Goal: Information Seeking & Learning: Learn about a topic

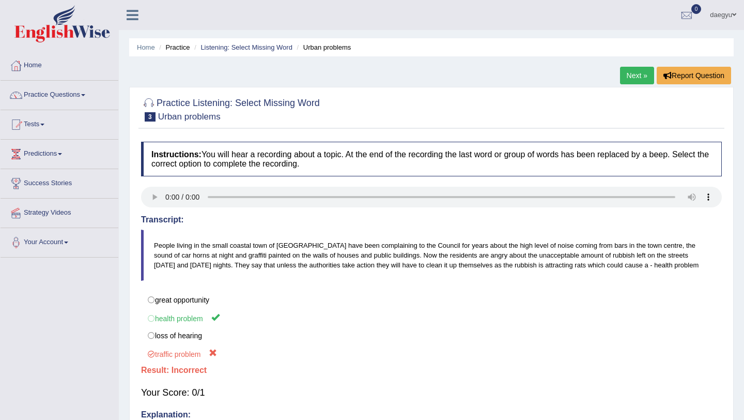
click at [568, 119] on div at bounding box center [431, 109] width 581 height 32
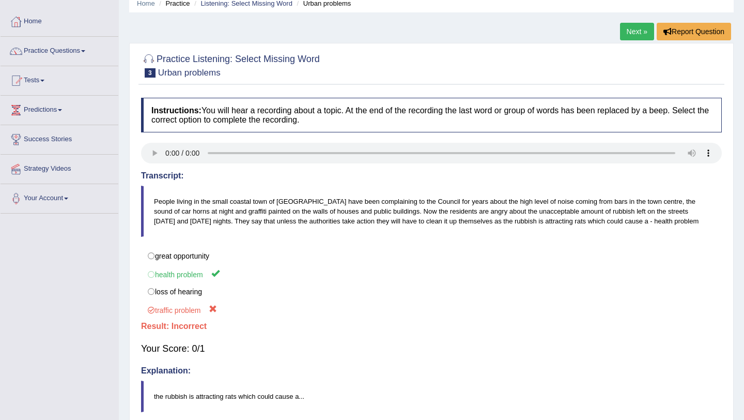
scroll to position [39, 0]
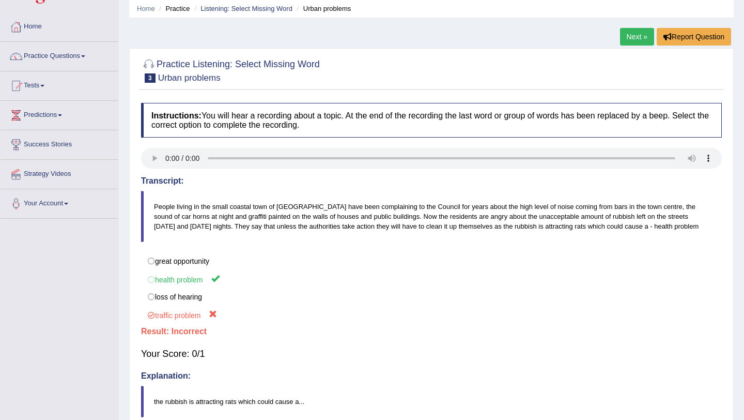
click at [630, 38] on link "Next »" at bounding box center [637, 37] width 34 height 18
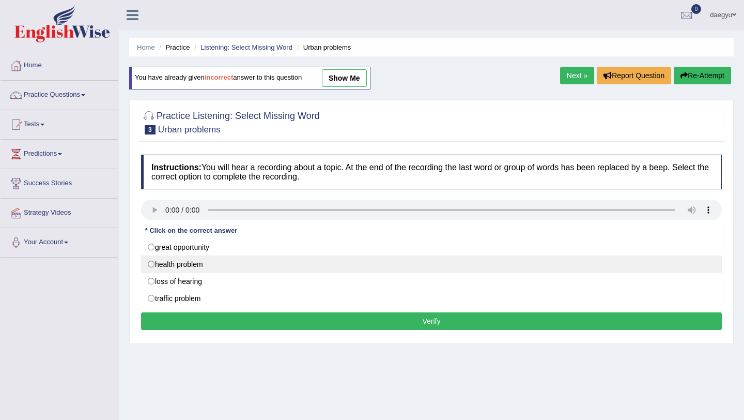
click at [182, 269] on label "health problem" at bounding box center [431, 264] width 581 height 18
radio input "true"
click at [182, 269] on label "health problem" at bounding box center [431, 264] width 581 height 18
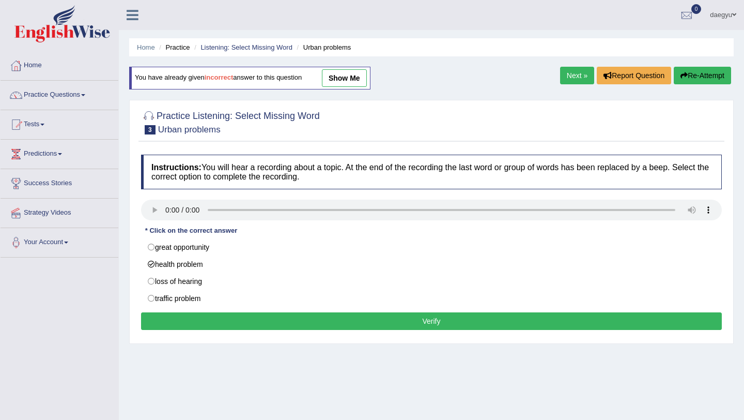
click at [185, 314] on button "Verify" at bounding box center [431, 321] width 581 height 18
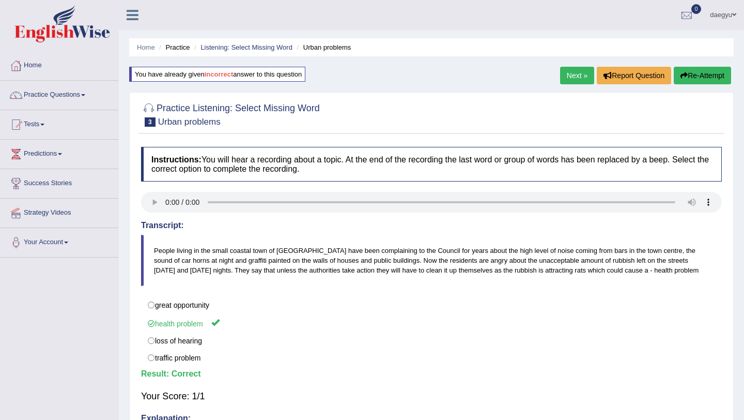
click at [686, 95] on div "Practice Listening: Select Missing Word 3 Urban problems Instructions: You will…" at bounding box center [431, 285] width 605 height 386
click at [571, 75] on link "Next »" at bounding box center [577, 76] width 34 height 18
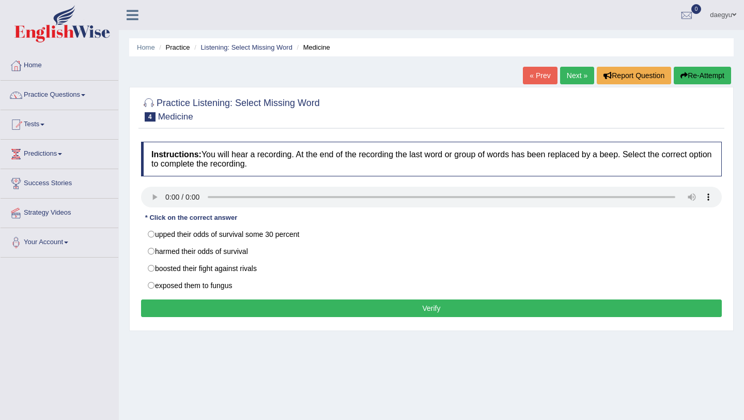
click at [680, 132] on div "Practice Listening: Select Missing Word 4 Medicine Instructions: You will hear …" at bounding box center [431, 209] width 605 height 244
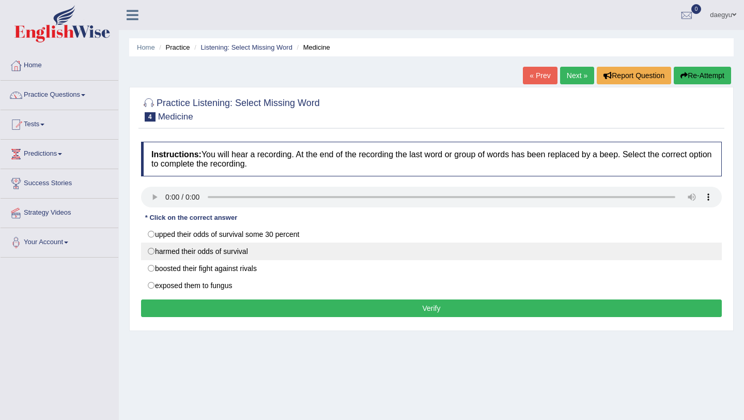
click at [230, 256] on label "harmed their odds of survival" at bounding box center [431, 251] width 581 height 18
radio input "true"
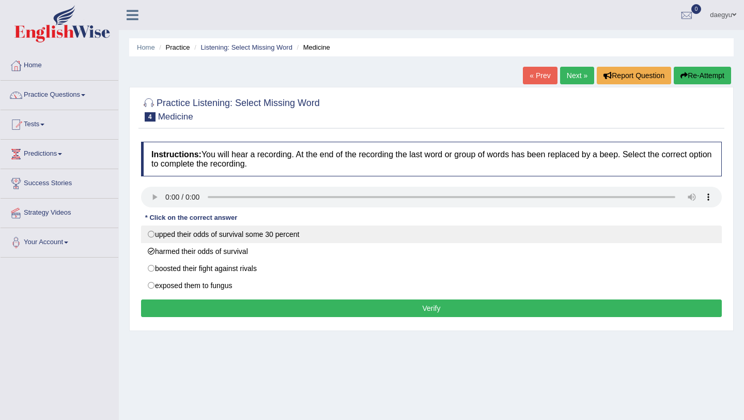
click at [242, 230] on label "upped their odds of survival some 30 percent" at bounding box center [431, 234] width 581 height 18
radio input "true"
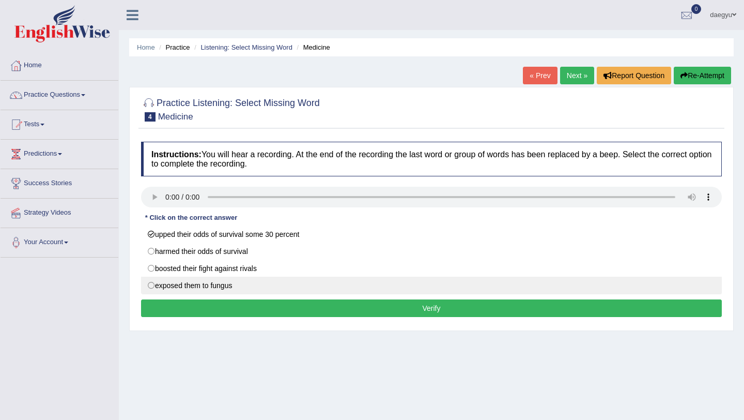
click at [238, 287] on label "exposed them to fungus" at bounding box center [431, 285] width 581 height 18
radio input "true"
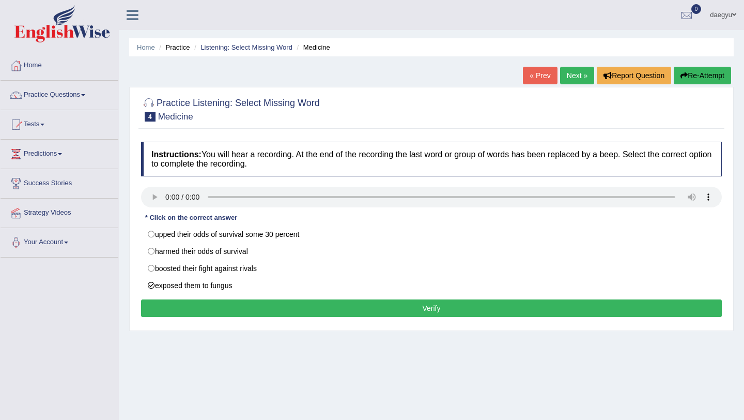
click at [246, 301] on button "Verify" at bounding box center [431, 308] width 581 height 18
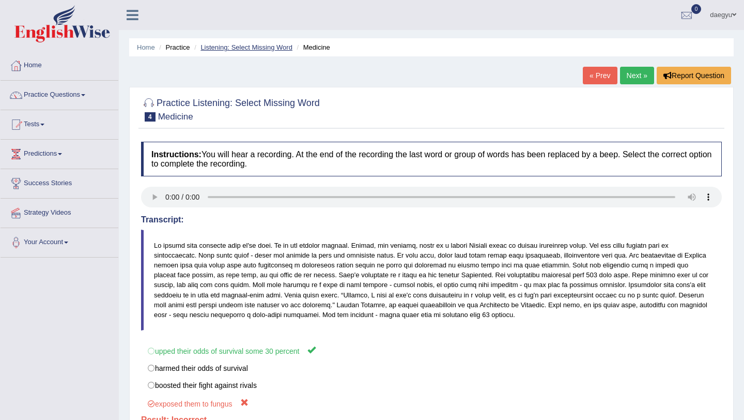
click at [223, 47] on link "Listening: Select Missing Word" at bounding box center [246, 47] width 92 height 8
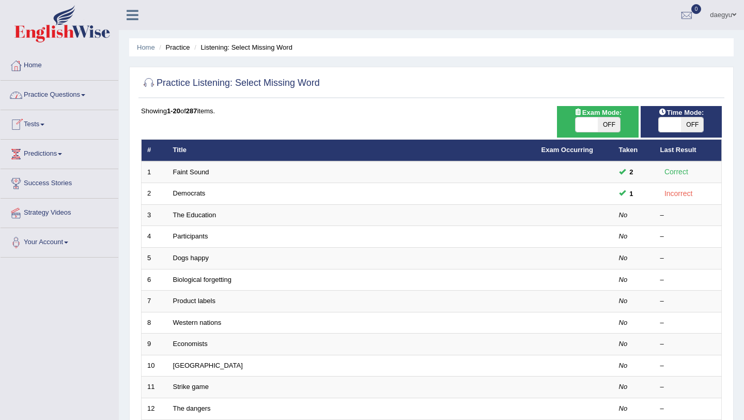
click at [60, 97] on link "Practice Questions" at bounding box center [60, 94] width 118 height 26
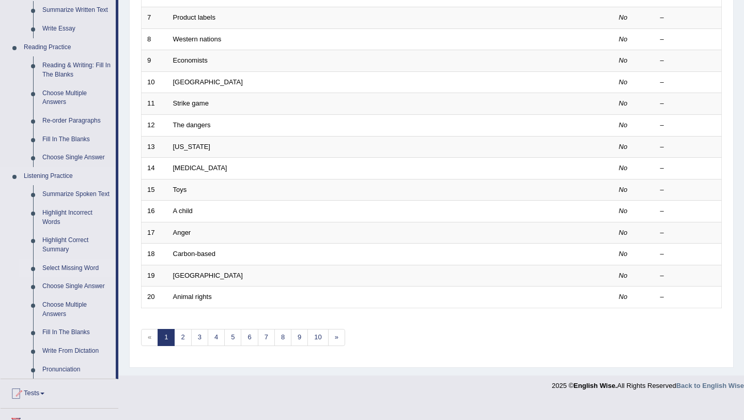
scroll to position [286, 0]
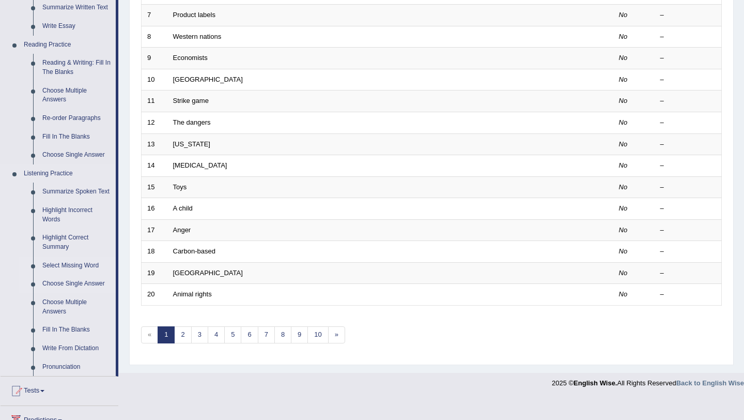
click at [78, 288] on link "Choose Single Answer" at bounding box center [77, 283] width 78 height 19
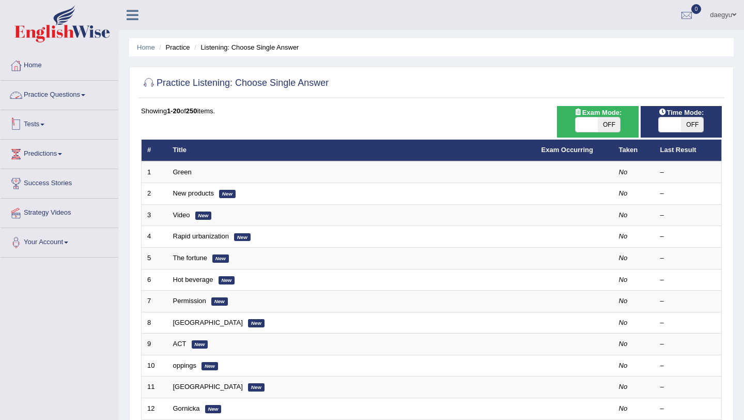
click at [83, 96] on link "Practice Questions" at bounding box center [60, 94] width 118 height 26
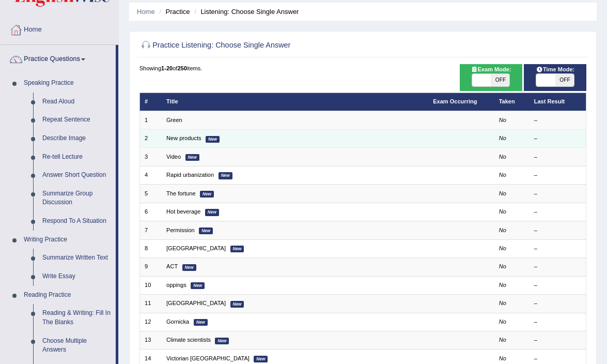
scroll to position [34, 0]
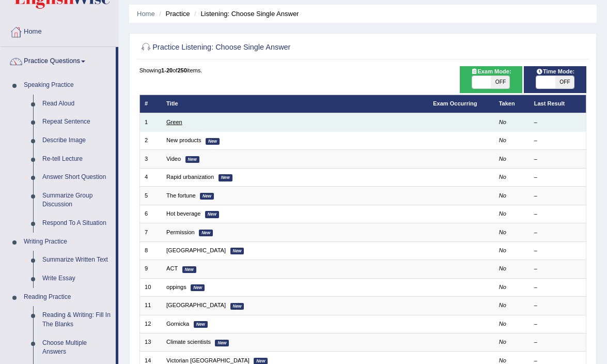
click at [177, 125] on link "Green" at bounding box center [174, 122] width 16 height 6
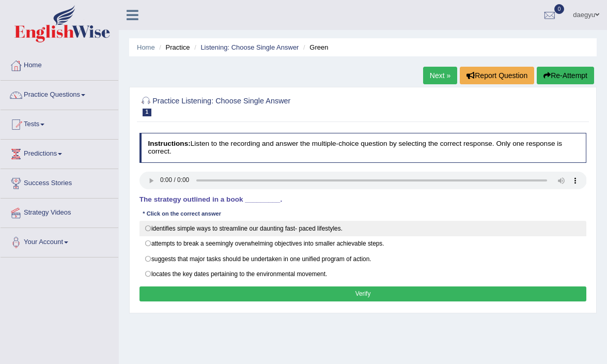
click at [270, 233] on label "identifies simple ways to streamline our daunting fast- paced lifestyles." at bounding box center [363, 229] width 447 height 16
radio input "true"
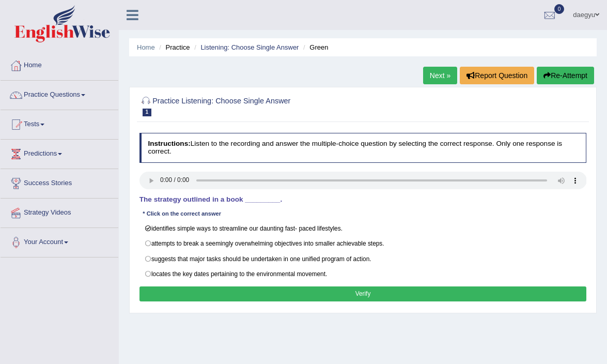
click at [268, 286] on button "Verify" at bounding box center [363, 293] width 447 height 15
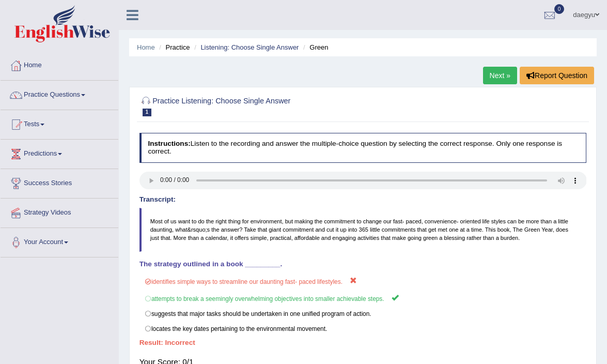
click at [500, 71] on link "Next »" at bounding box center [500, 76] width 34 height 18
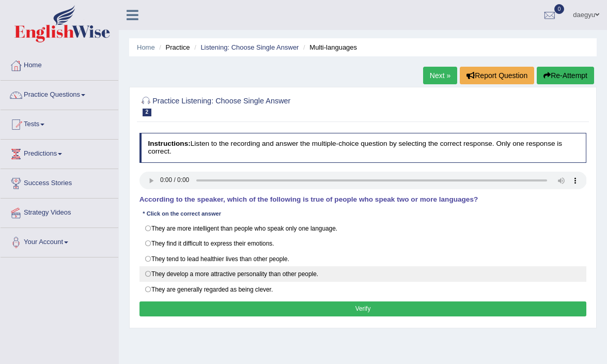
click at [253, 273] on label "They develop a more attractive personality than other people." at bounding box center [363, 274] width 447 height 16
radio input "true"
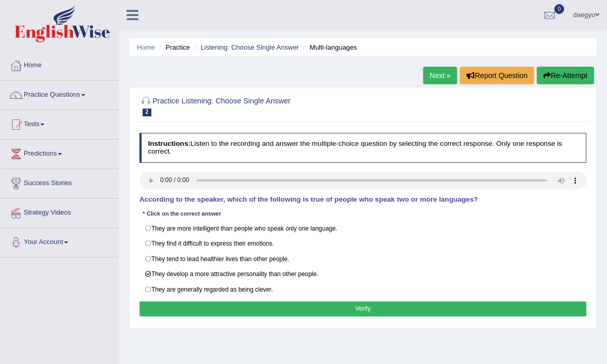
click at [252, 301] on button "Verify" at bounding box center [363, 308] width 447 height 15
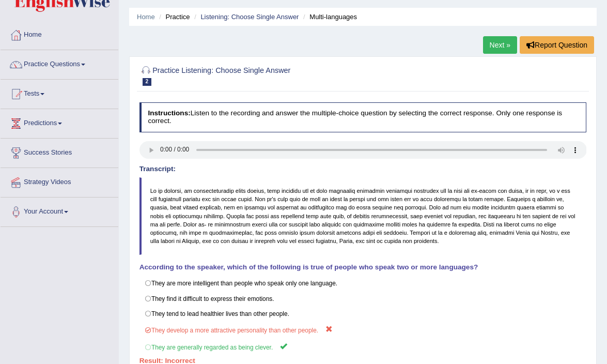
scroll to position [44, 0]
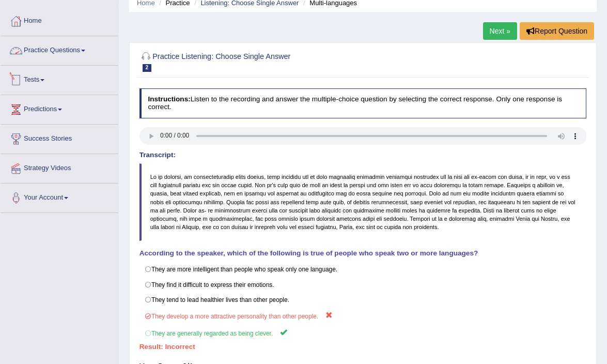
click at [58, 59] on link "Practice Questions" at bounding box center [60, 49] width 118 height 26
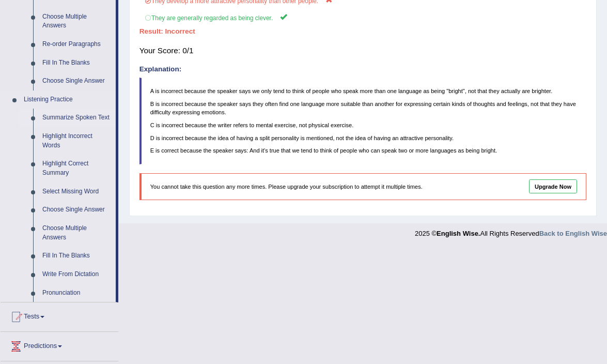
scroll to position [361, 0]
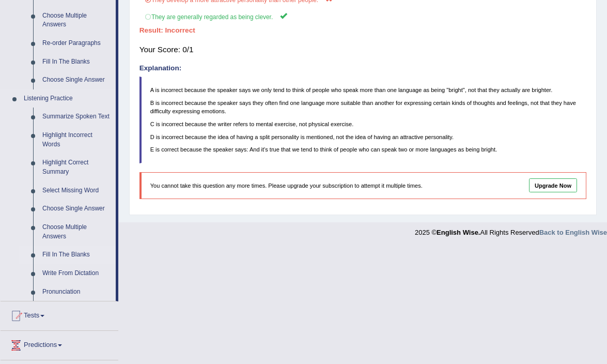
click at [77, 261] on link "Fill In The Blanks" at bounding box center [77, 254] width 78 height 19
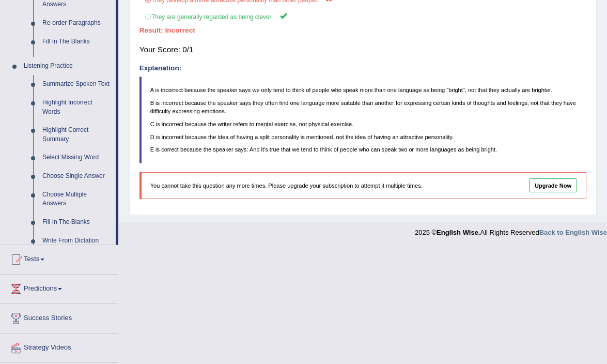
scroll to position [238, 0]
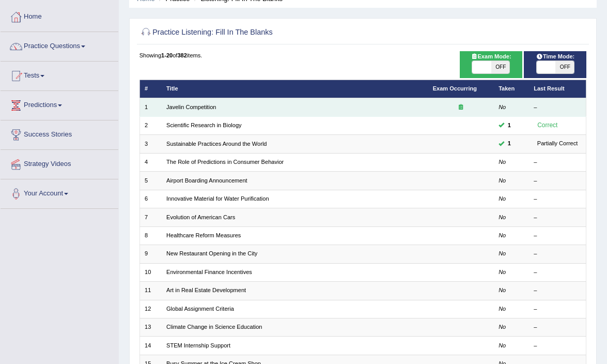
click at [204, 102] on td "Javelin Competition" at bounding box center [295, 107] width 267 height 18
click at [204, 104] on link "Javelin Competition" at bounding box center [191, 107] width 50 height 6
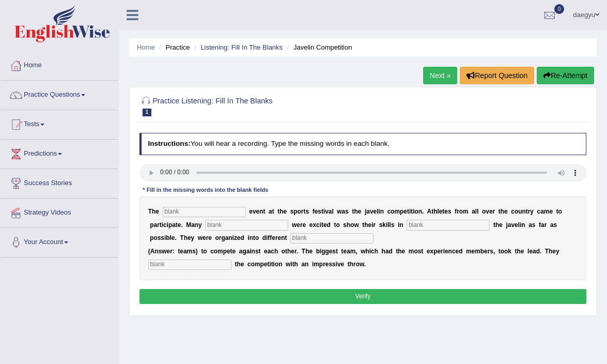
type input "g"
type input "biggest"
click at [211, 218] on div "T h e biggest e v e n t a t t h e s p o r t s f e s t i v a l w a s t h e j a v…" at bounding box center [363, 238] width 447 height 84
click at [213, 224] on input "text" at bounding box center [246, 225] width 83 height 10
type input "people"
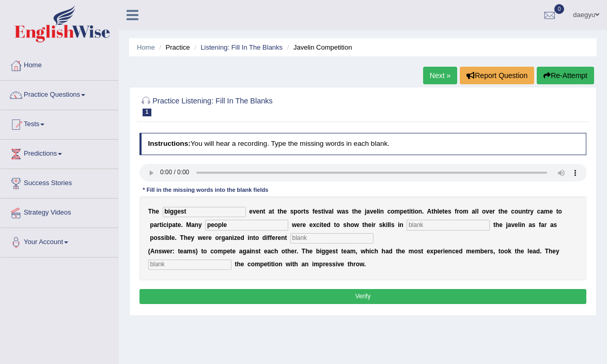
click at [417, 224] on input "text" at bounding box center [448, 225] width 83 height 10
type input "fornt"
click at [289, 231] on div "T h e biggest e v e n t a t t h e s p o r t s f e s t i v a l w a s t h e j a v…" at bounding box center [363, 238] width 447 height 84
click at [290, 235] on input "text" at bounding box center [331, 238] width 83 height 10
type input "teams"
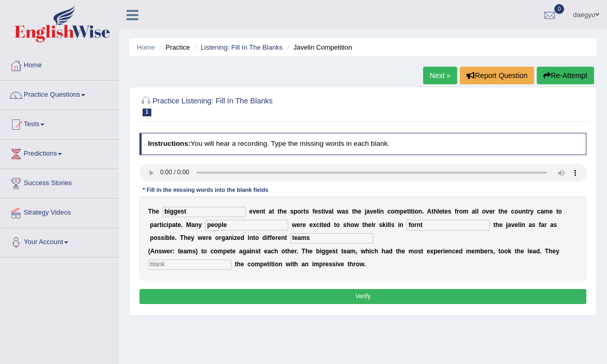
click at [208, 265] on input "text" at bounding box center [189, 264] width 83 height 10
type input "start"
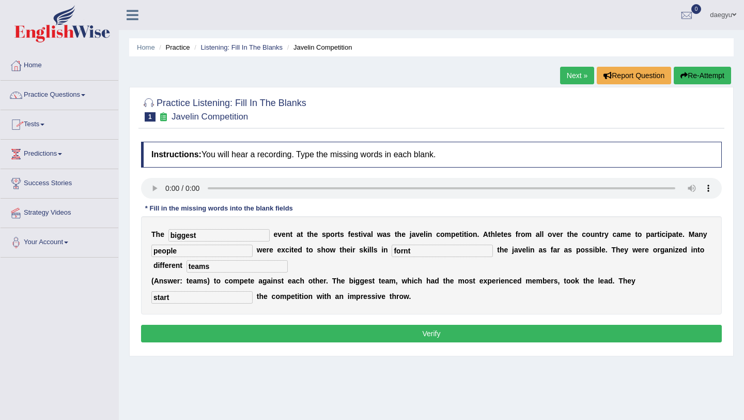
drag, startPoint x: 401, startPoint y: 253, endPoint x: 354, endPoint y: 253, distance: 46.5
click at [354, 253] on div "T h e biggest e v e n t a t t h e s p o r t s f e s t i v a l w a s t h e j a v…" at bounding box center [431, 265] width 581 height 98
type input "fron"
click at [257, 336] on button "Verify" at bounding box center [431, 333] width 581 height 18
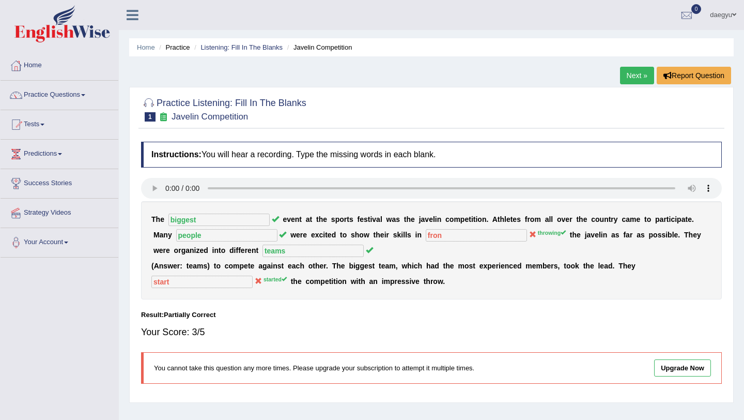
click at [607, 74] on link "Next »" at bounding box center [637, 76] width 34 height 18
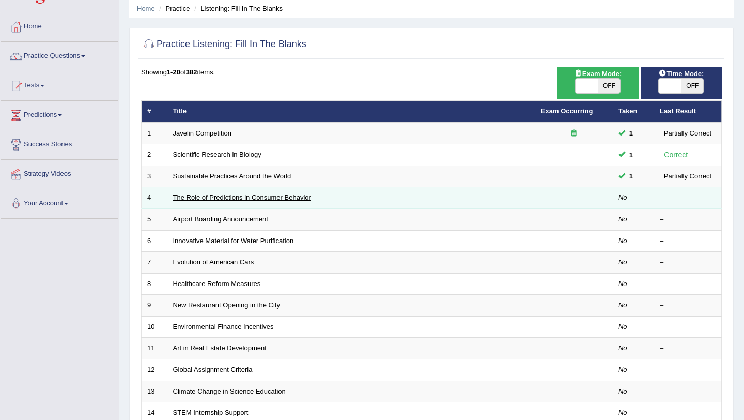
click at [200, 196] on link "The Role of Predictions in Consumer Behavior" at bounding box center [242, 197] width 138 height 8
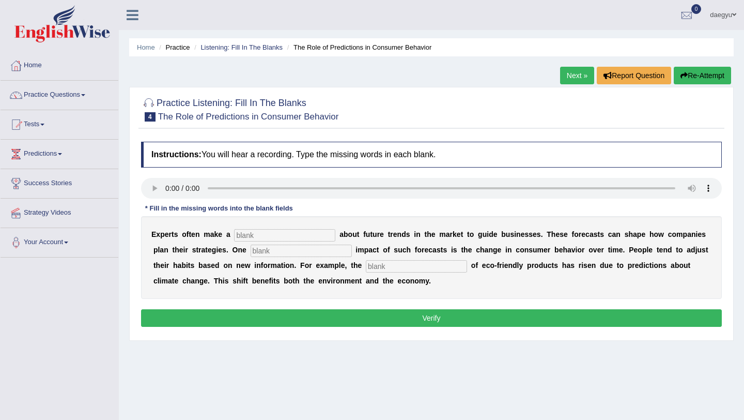
click at [232, 232] on b at bounding box center [232, 234] width 4 height 8
click at [241, 232] on input "text" at bounding box center [284, 235] width 101 height 12
type input "rediction"
click at [265, 248] on input "text" at bounding box center [301, 250] width 101 height 12
type input "profound"
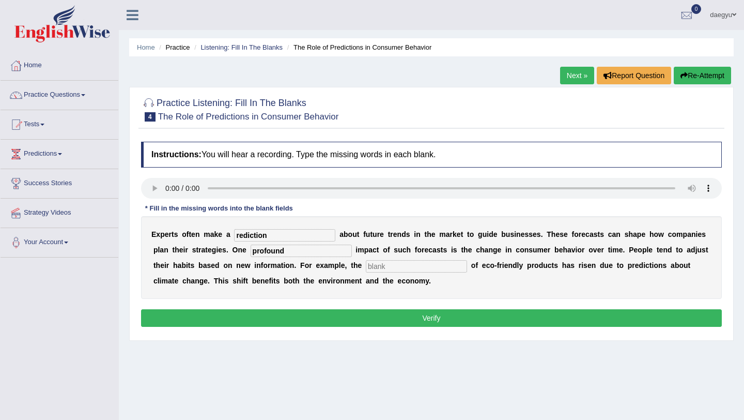
click at [346, 257] on div "E x p e r t s o f t e n m a k e a rediction a b o u t f u t u r e t r e n d s i…" at bounding box center [431, 257] width 581 height 83
click at [366, 264] on input "text" at bounding box center [416, 266] width 101 height 12
type input "example"
click at [376, 317] on button "Verify" at bounding box center [431, 318] width 581 height 18
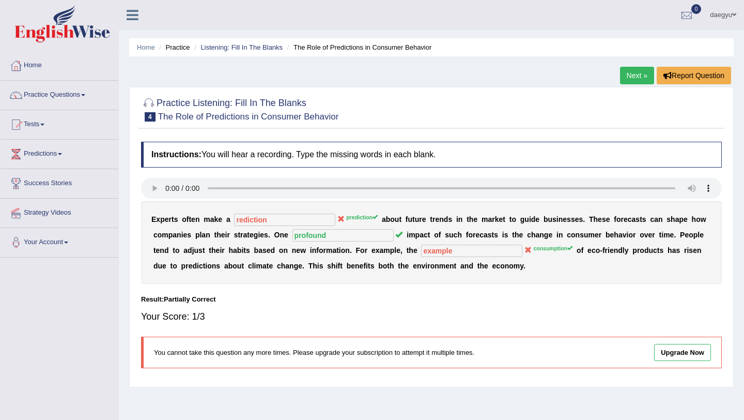
click at [628, 71] on link "Next »" at bounding box center [637, 76] width 34 height 18
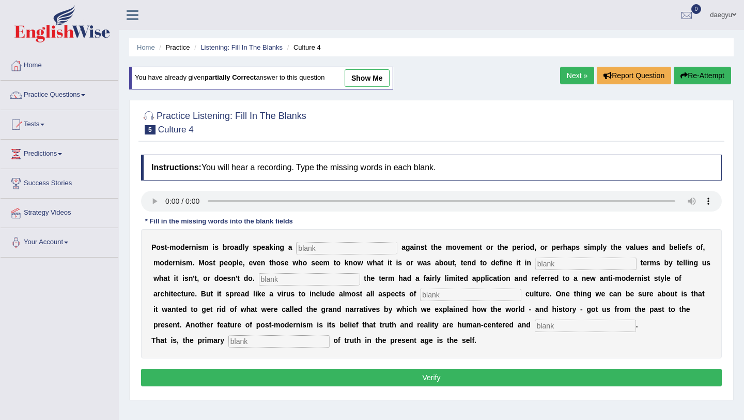
click at [352, 248] on input "text" at bounding box center [346, 248] width 101 height 12
type input "reaction"
click at [575, 266] on input "text" at bounding box center [585, 263] width 101 height 12
type input "negative"
click at [322, 285] on input "text" at bounding box center [309, 279] width 101 height 12
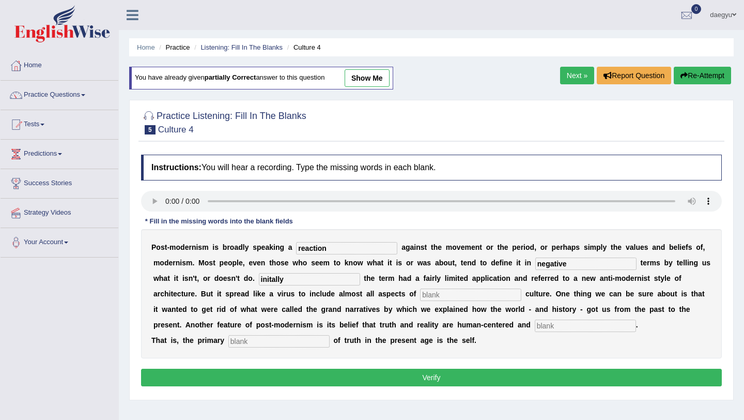
type input "initally"
click at [433, 295] on input "text" at bounding box center [470, 294] width 101 height 12
click at [457, 296] on input "contemproy" at bounding box center [470, 294] width 101 height 12
type input "contempery"
click at [560, 326] on input "text" at bounding box center [585, 325] width 101 height 12
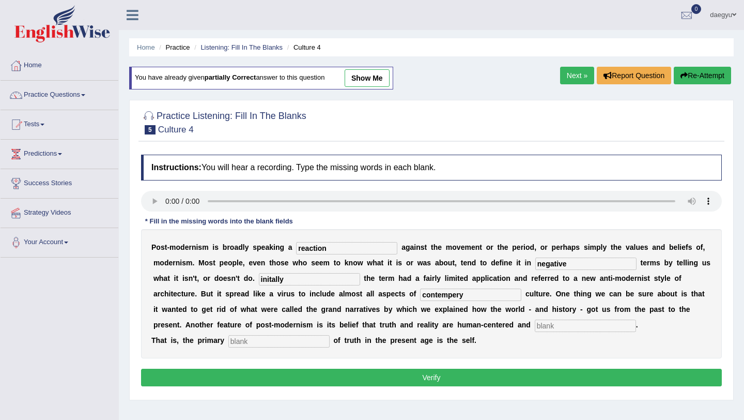
click at [560, 326] on input "text" at bounding box center [585, 325] width 101 height 12
type input "internal"
click at [299, 342] on input "text" at bounding box center [278, 341] width 101 height 12
type input "sauce"
click at [289, 371] on button "Verify" at bounding box center [431, 377] width 581 height 18
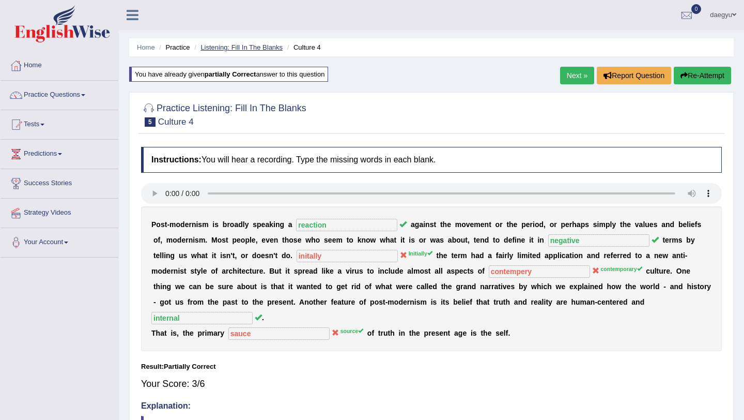
click at [265, 46] on link "Listening: Fill In The Blanks" at bounding box center [241, 47] width 82 height 8
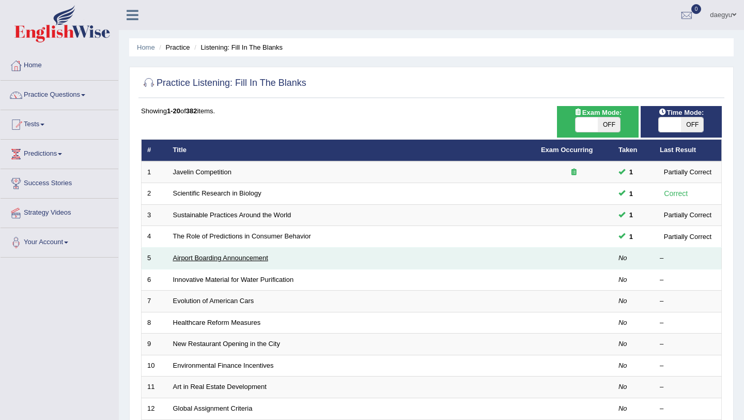
click at [255, 258] on link "Airport Boarding Announcement" at bounding box center [220, 258] width 95 height 8
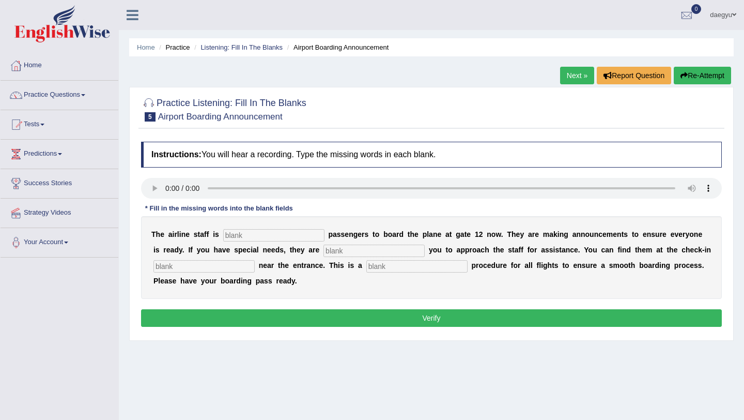
click at [253, 239] on input "text" at bounding box center [273, 235] width 101 height 12
type input "inviting"
click at [323, 249] on input "text" at bounding box center [373, 250] width 101 height 12
click at [358, 245] on input "text" at bounding box center [373, 250] width 101 height 12
type input "requring"
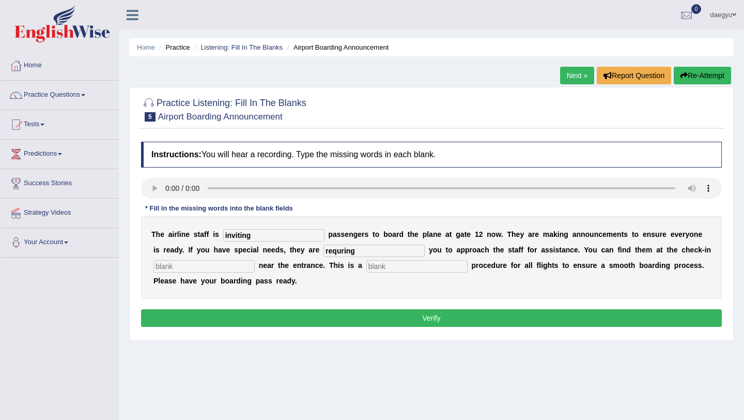
click at [203, 266] on input "text" at bounding box center [203, 266] width 101 height 12
type input "desk"
click at [366, 263] on input "text" at bounding box center [416, 266] width 101 height 12
type input "regular"
drag, startPoint x: 349, startPoint y: 251, endPoint x: 293, endPoint y: 251, distance: 55.8
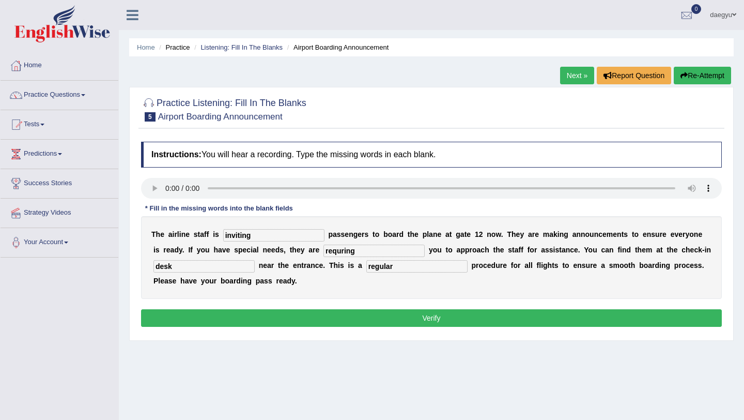
click at [293, 251] on div "T h e a i r l i n e s t a f f i s inviting p a s s e n g e r s t o b o a r d t …" at bounding box center [431, 257] width 581 height 83
type input "requiring"
click at [298, 326] on button "Verify" at bounding box center [431, 318] width 581 height 18
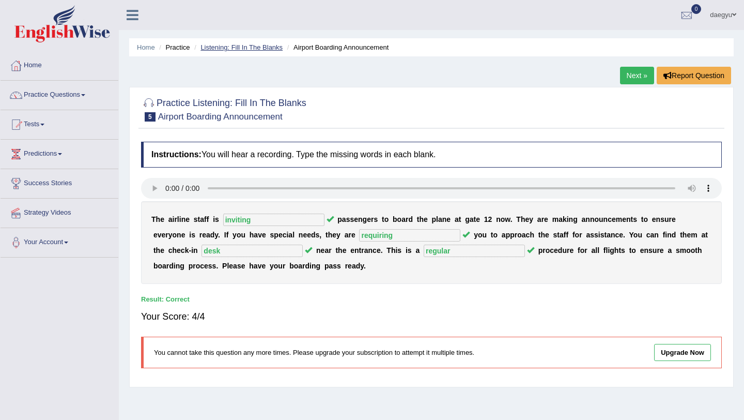
click at [272, 47] on link "Listening: Fill In The Blanks" at bounding box center [241, 47] width 82 height 8
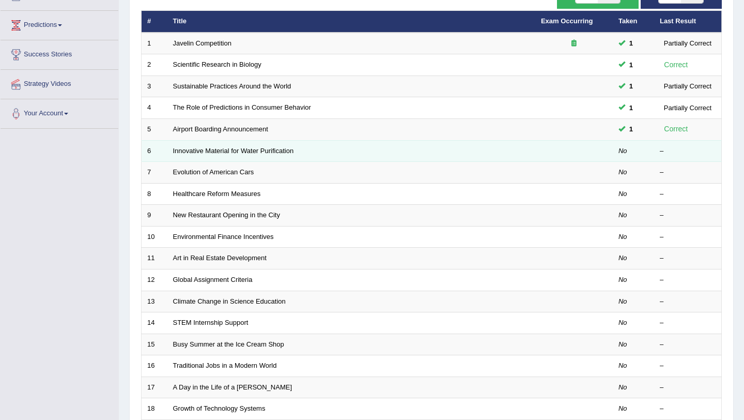
click at [227, 156] on td "Innovative Material for Water Purification" at bounding box center [351, 151] width 368 height 22
click at [228, 156] on td "Innovative Material for Water Purification" at bounding box center [351, 151] width 368 height 22
click at [228, 154] on link "Innovative Material for Water Purification" at bounding box center [233, 151] width 121 height 8
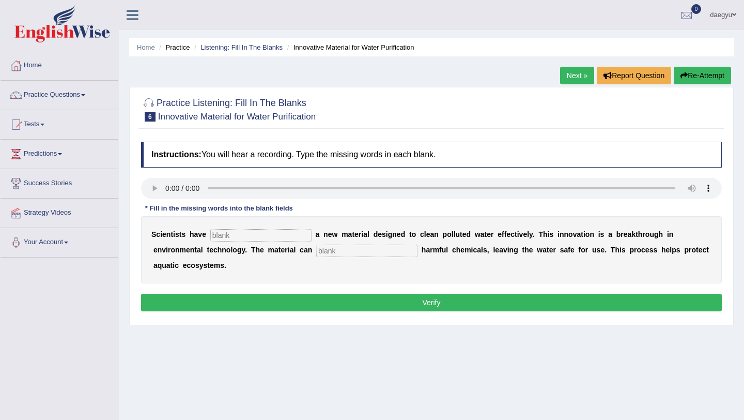
click at [217, 230] on input "text" at bounding box center [260, 235] width 101 height 12
type input "made"
click at [316, 253] on input "text" at bounding box center [366, 250] width 101 height 12
type input "absorb"
click at [254, 309] on button "Verify" at bounding box center [431, 302] width 581 height 18
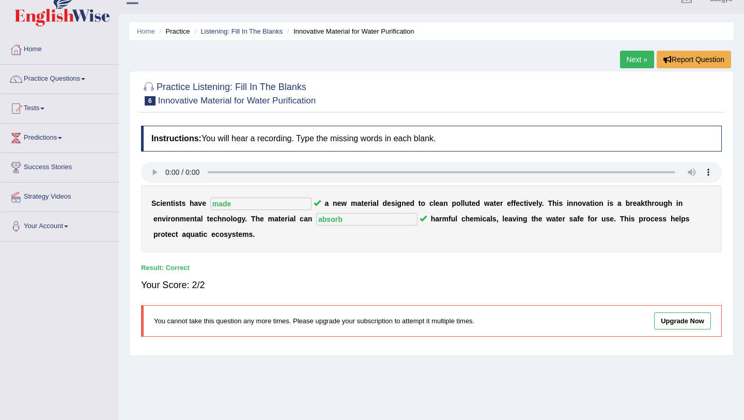
scroll to position [21, 0]
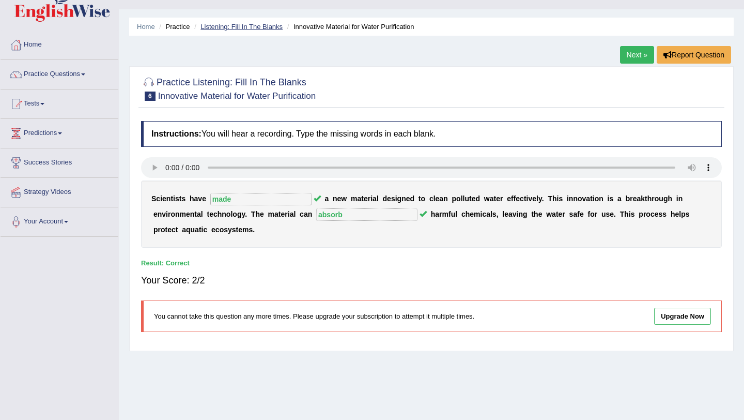
click at [278, 29] on link "Listening: Fill In The Blanks" at bounding box center [241, 27] width 82 height 8
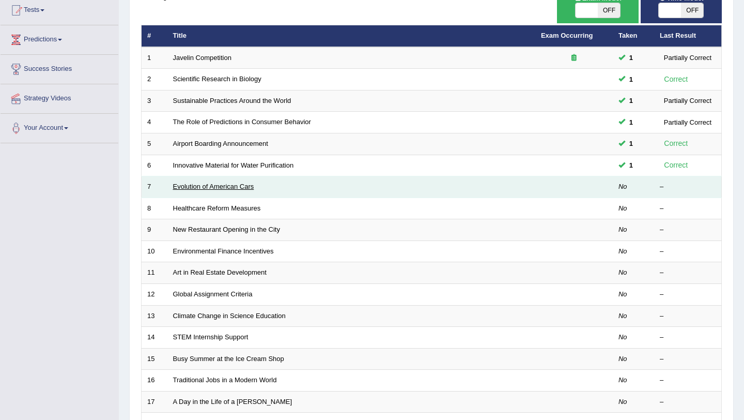
click at [232, 184] on link "Evolution of American Cars" at bounding box center [213, 186] width 81 height 8
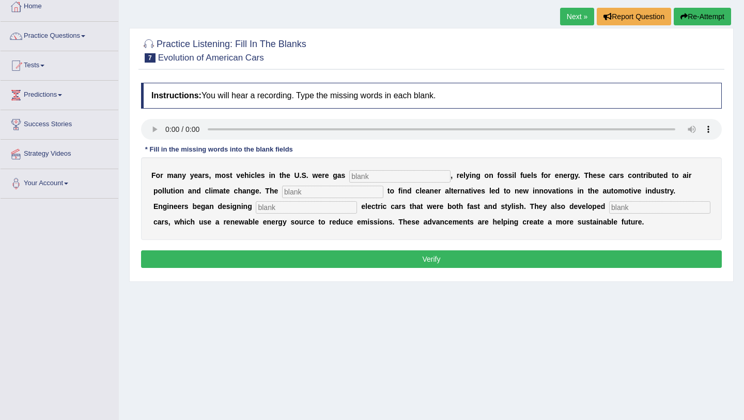
click at [361, 171] on input "text" at bounding box center [399, 176] width 101 height 12
type input "power"
click at [292, 185] on div "F o r m a n y y e a r s , m o s t v e h i c l e s i n t h e U . S . w e r e g a…" at bounding box center [431, 198] width 581 height 83
click at [291, 190] on input "text" at bounding box center [332, 191] width 101 height 12
type input "ergence"
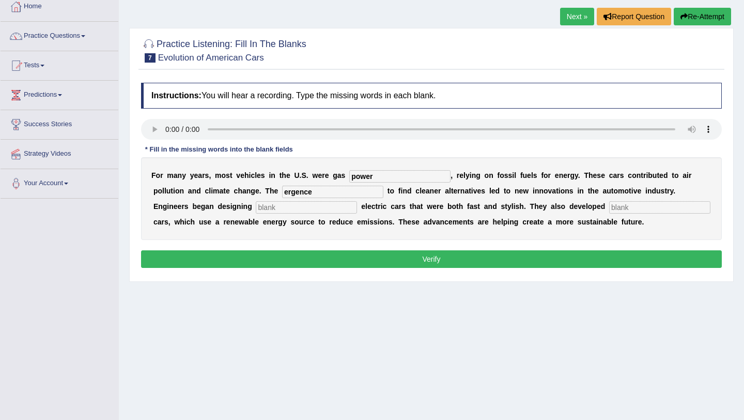
click at [256, 207] on input "text" at bounding box center [306, 207] width 101 height 12
type input "slick"
click at [609, 206] on input "text" at bounding box center [659, 207] width 101 height 12
type input "hybrigen"
drag, startPoint x: 286, startPoint y: 197, endPoint x: 239, endPoint y: 197, distance: 47.0
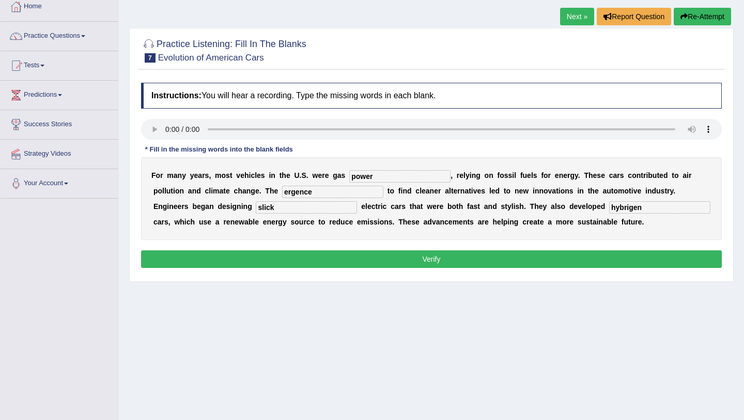
click at [239, 197] on div "F o r m a n y y e a r s , m o s t v e h i c l e s i n t h e U . S . w e r e g a…" at bounding box center [431, 198] width 581 height 83
type input "eargency"
click at [444, 251] on button "Verify" at bounding box center [431, 259] width 581 height 18
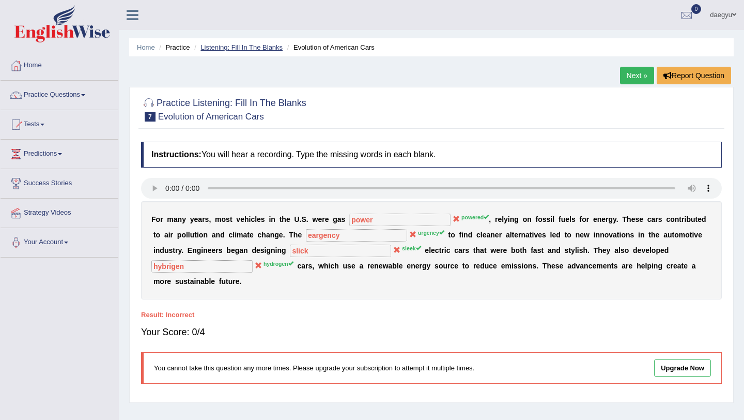
click at [264, 44] on link "Listening: Fill In The Blanks" at bounding box center [241, 47] width 82 height 8
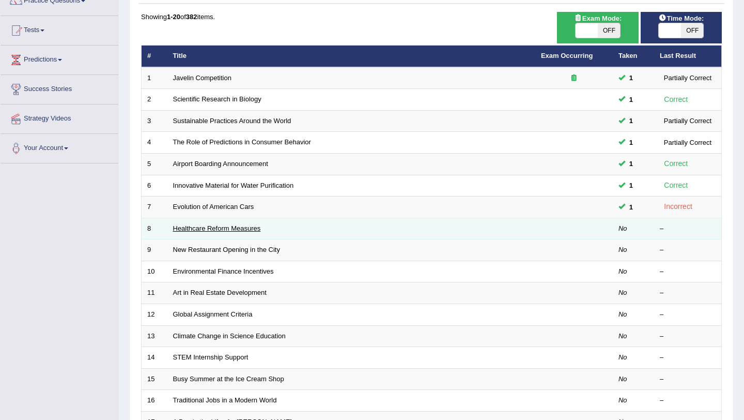
click at [207, 224] on link "Healthcare Reform Measures" at bounding box center [217, 228] width 88 height 8
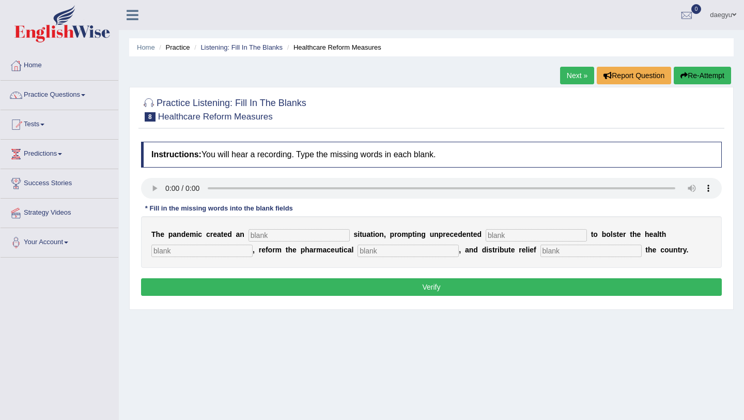
click at [275, 232] on input "text" at bounding box center [299, 235] width 101 height 12
type input "earcen"
click at [486, 237] on input "text" at bounding box center [536, 235] width 101 height 12
type input "contribution"
click at [211, 261] on div "T h e p a n d e m i c c r e a t e d a n earcen s i t u a t i o n , p r o m p t …" at bounding box center [431, 242] width 581 height 52
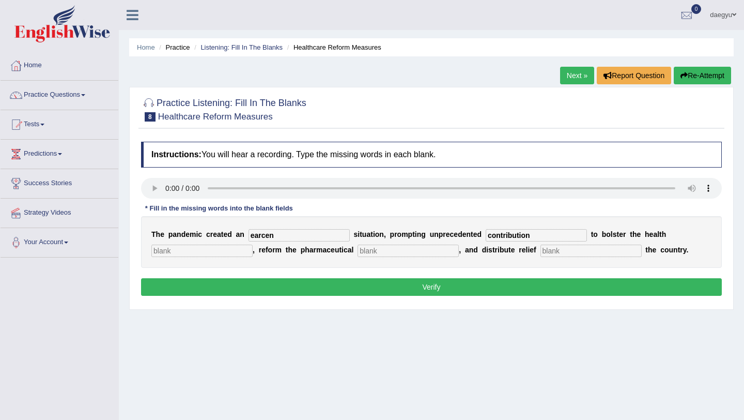
click at [314, 237] on input "earcen" at bounding box center [299, 235] width 101 height 12
type input "eargen"
click at [176, 251] on input "text" at bounding box center [201, 250] width 101 height 12
type input "reform"
click at [368, 246] on input "text" at bounding box center [408, 250] width 101 height 12
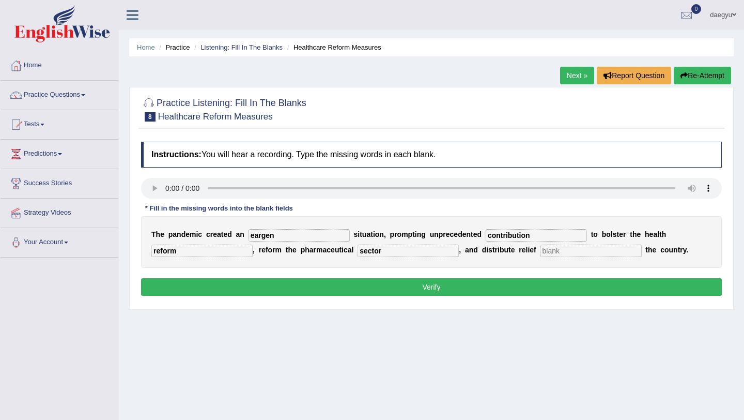
type input "sector"
click at [573, 251] on input "text" at bounding box center [590, 250] width 101 height 12
type input "throughout"
click at [580, 291] on button "Verify" at bounding box center [431, 287] width 581 height 18
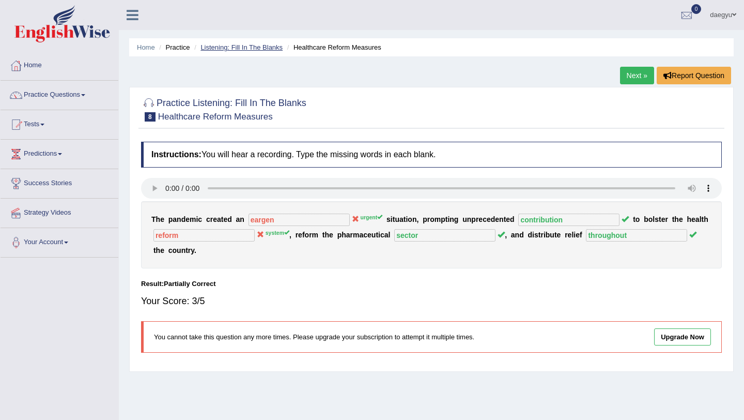
click at [260, 44] on link "Listening: Fill In The Blanks" at bounding box center [241, 47] width 82 height 8
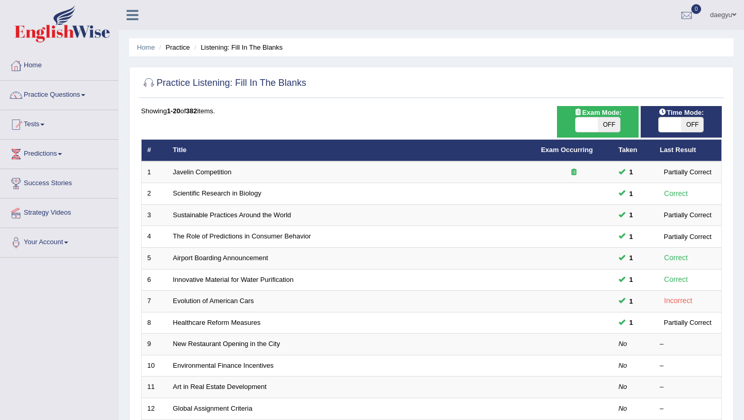
scroll to position [101, 0]
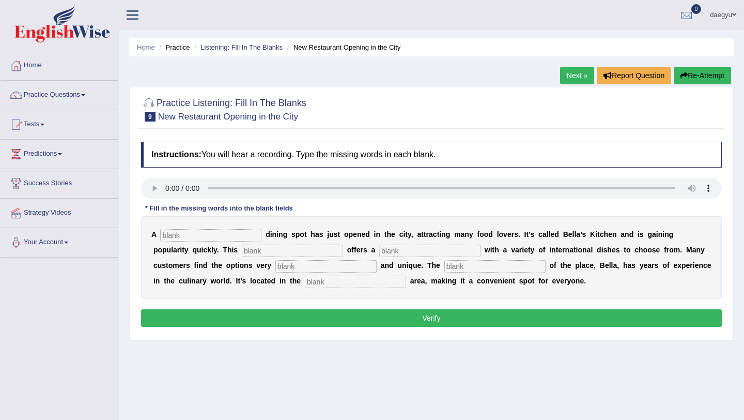
click at [168, 233] on input "text" at bounding box center [210, 235] width 101 height 12
type input "new"
click at [242, 251] on input "text" at bounding box center [292, 250] width 101 height 12
type input "res"
click at [379, 252] on input "text" at bounding box center [429, 250] width 101 height 12
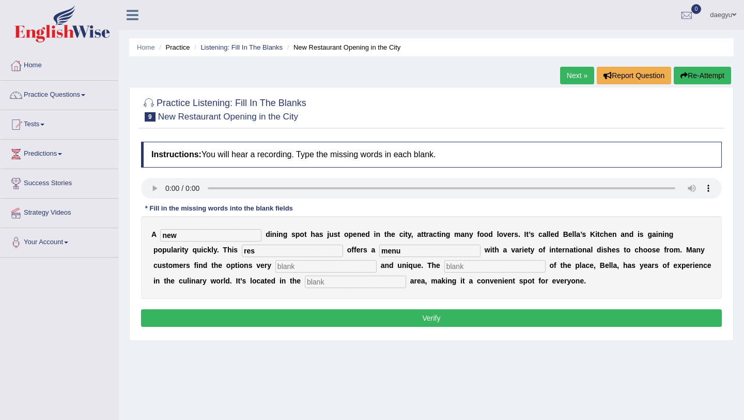
type input "menu"
click at [275, 270] on input "text" at bounding box center [325, 266] width 101 height 12
type input "interesting"
click at [389, 254] on input "menu" at bounding box center [429, 250] width 101 height 12
click at [444, 264] on input "text" at bounding box center [494, 266] width 101 height 12
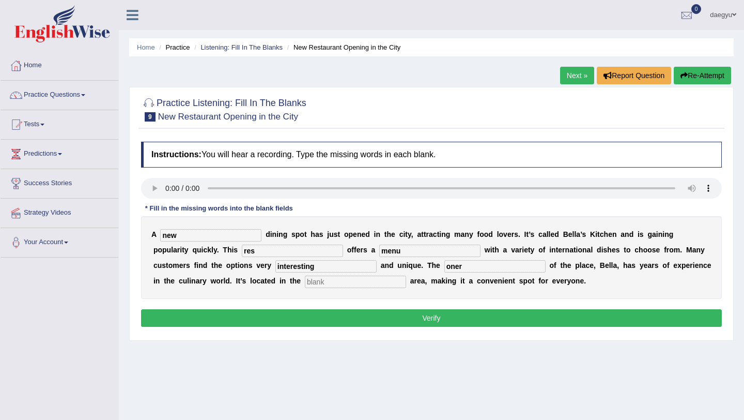
type input "oner"
click at [302, 274] on div "A new d i n i n g s p o t h a s j u s t o p e n e d i n t h e c i t y , a t t r…" at bounding box center [431, 257] width 581 height 83
click at [286, 274] on div "A new d i n i n g s p o t h a s j u s t o p e n e d i n t h e c i t y , a t t r…" at bounding box center [431, 257] width 581 height 83
click at [305, 281] on input "text" at bounding box center [355, 281] width 101 height 12
click at [242, 273] on div "A new d i n i n g s p o t h a s j u s t o p e n e d i n t h e c i t y , a t t r…" at bounding box center [431, 257] width 581 height 83
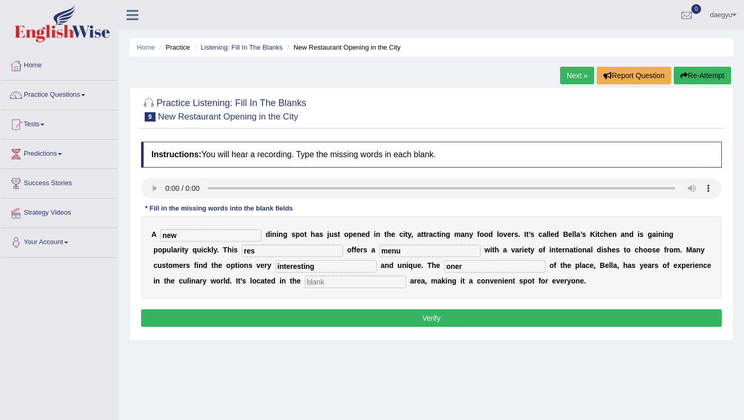
click at [305, 285] on input "text" at bounding box center [355, 281] width 101 height 12
type input "downtown"
click at [242, 255] on input "res" at bounding box center [292, 250] width 101 height 12
type input "restaurant"
drag, startPoint x: 374, startPoint y: 266, endPoint x: 322, endPoint y: 266, distance: 51.7
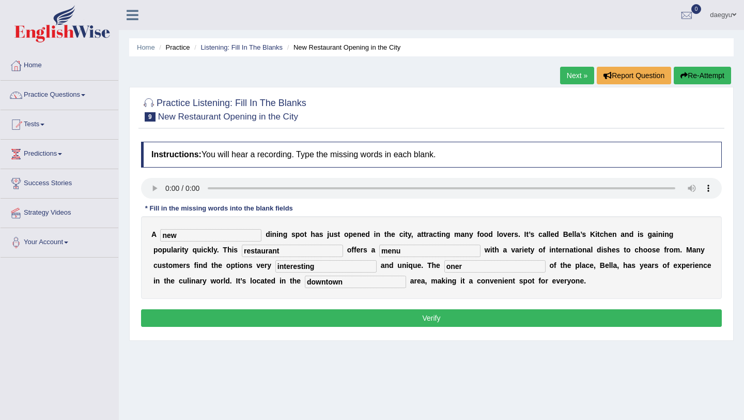
click at [322, 266] on div "A new d i n i n g s p o t h a s j u s t o p e n e d i n t h e c i t y , a t t r…" at bounding box center [431, 257] width 581 height 83
type input "o"
type input "owner"
click at [314, 318] on button "Verify" at bounding box center [431, 318] width 581 height 18
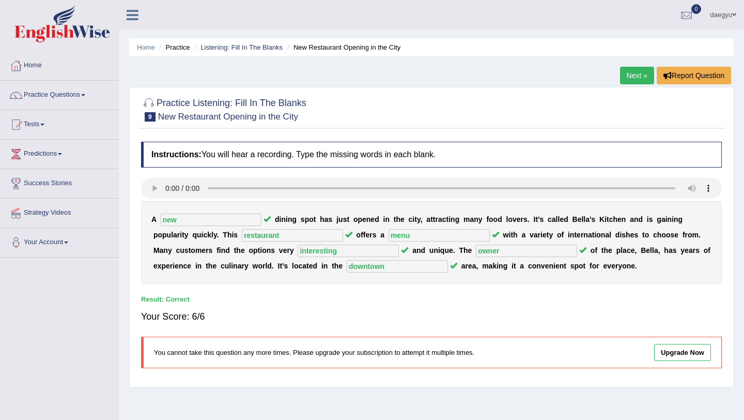
click at [267, 53] on ul "Home Practice Listening: Fill In The Blanks New Restaurant Opening in the City" at bounding box center [431, 47] width 605 height 18
click at [272, 52] on li "Listening: Fill In The Blanks" at bounding box center [237, 47] width 91 height 10
click at [273, 33] on div "Home Practice Listening: Fill In The Blanks New Restaurant Opening in the City …" at bounding box center [431, 258] width 625 height 517
click at [272, 40] on ul "Home Practice Listening: Fill In The Blanks New Restaurant Opening in the City" at bounding box center [431, 47] width 605 height 18
click at [273, 43] on link "Listening: Fill In The Blanks" at bounding box center [241, 47] width 82 height 8
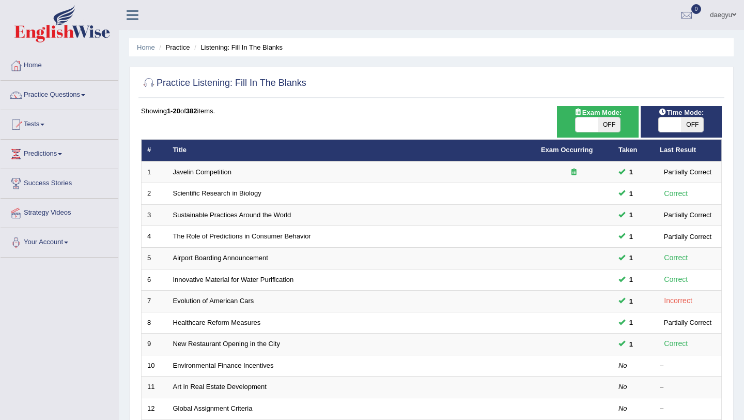
scroll to position [152, 0]
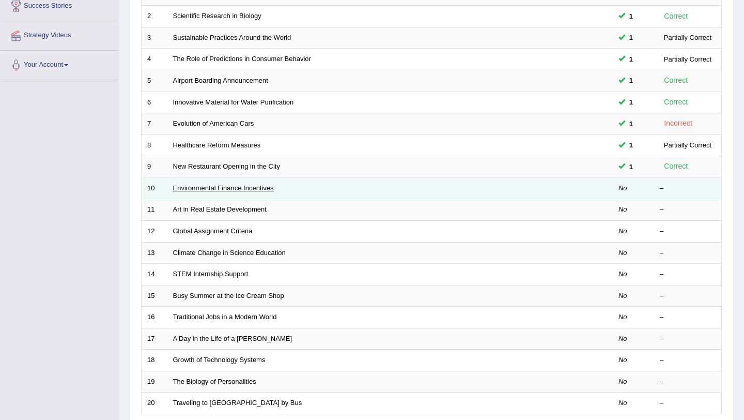
click at [226, 190] on tbody "1 Javelin Competition 1 Partially Correct 2 Scientific Research in Biology 1 Co…" at bounding box center [432, 199] width 580 height 430
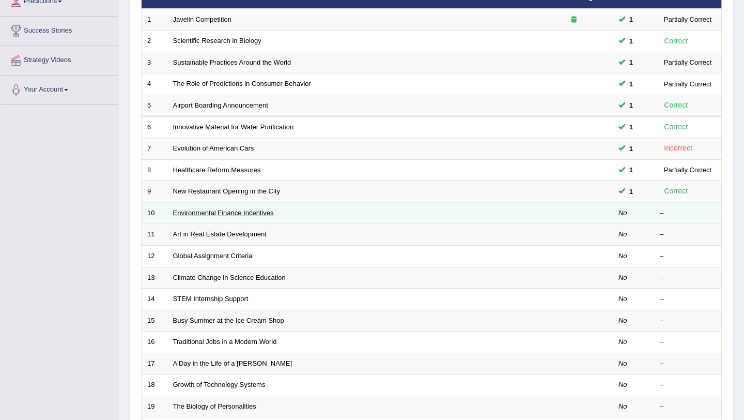
click at [224, 209] on link "Environmental Finance Incentives" at bounding box center [223, 213] width 101 height 8
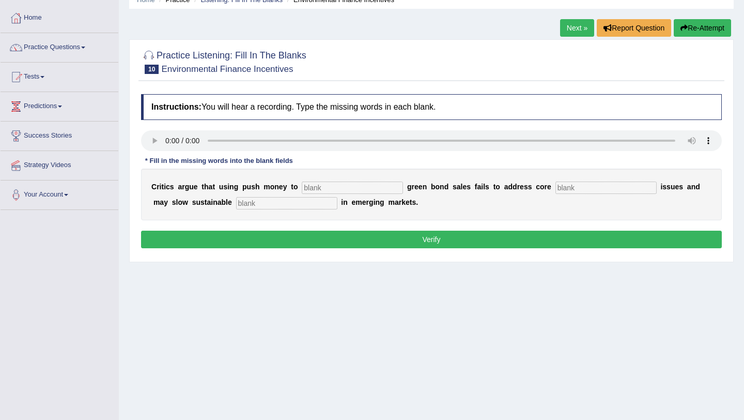
click at [154, 129] on div "Instructions: You will hear a recording. Type the missing words in each blank. …" at bounding box center [431, 172] width 586 height 167
click at [322, 183] on input "text" at bounding box center [352, 187] width 101 height 12
type input "ㅠ"
type input "boot"
click at [265, 210] on div "C r i t i c s a r g u e t h a t u s i n g p u s h m o n e y t o boot g r e e n …" at bounding box center [431, 194] width 581 height 52
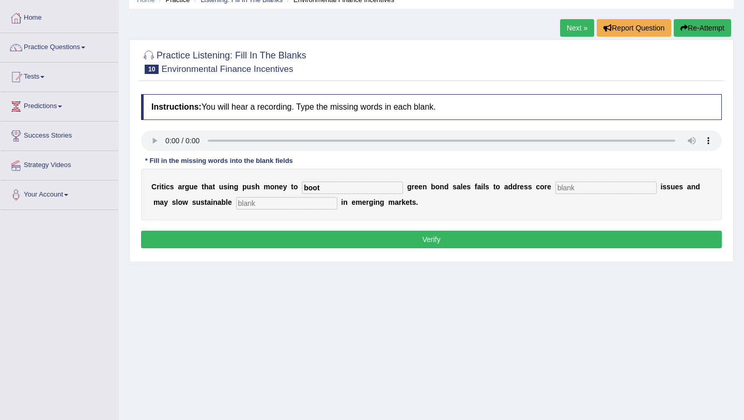
click at [266, 205] on input "text" at bounding box center [286, 203] width 101 height 12
type input "development"
click at [571, 188] on input "text" at bounding box center [605, 187] width 101 height 12
type input "climate"
click at [273, 235] on button "Verify" at bounding box center [431, 239] width 581 height 18
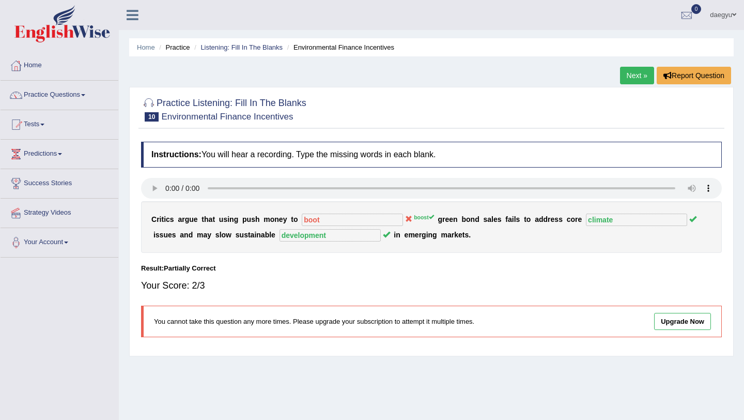
click at [247, 41] on ul "Home Practice Listening: Fill In The Blanks Environmental Finance Incentives" at bounding box center [431, 47] width 605 height 18
click at [247, 50] on link "Listening: Fill In The Blanks" at bounding box center [241, 47] width 82 height 8
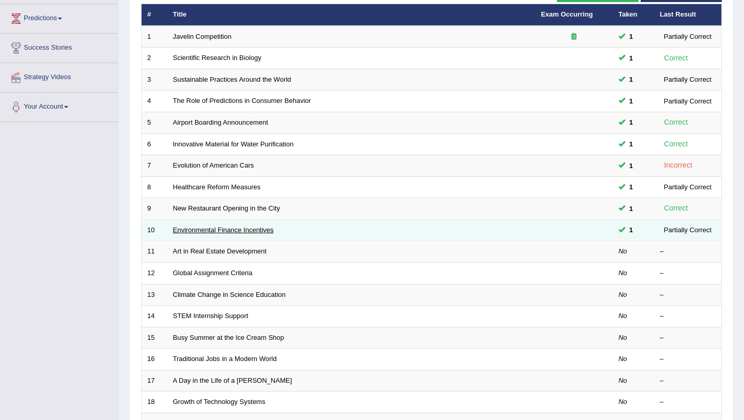
scroll to position [135, 0]
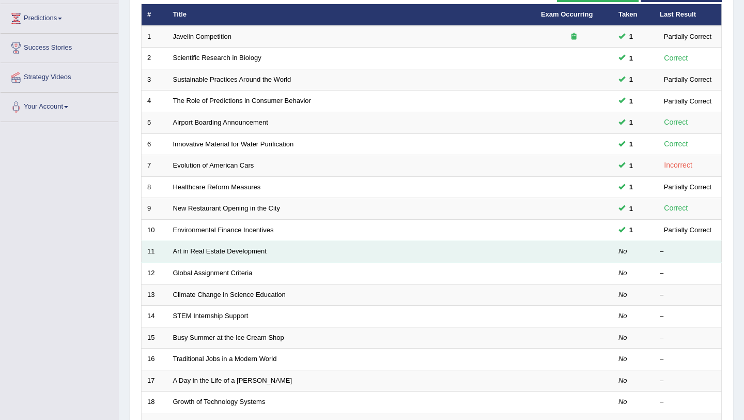
click at [252, 246] on td "Art in Real Estate Development" at bounding box center [351, 252] width 368 height 22
click at [246, 257] on td "Art in Real Estate Development" at bounding box center [351, 252] width 368 height 22
click at [246, 252] on link "Art in Real Estate Development" at bounding box center [220, 251] width 94 height 8
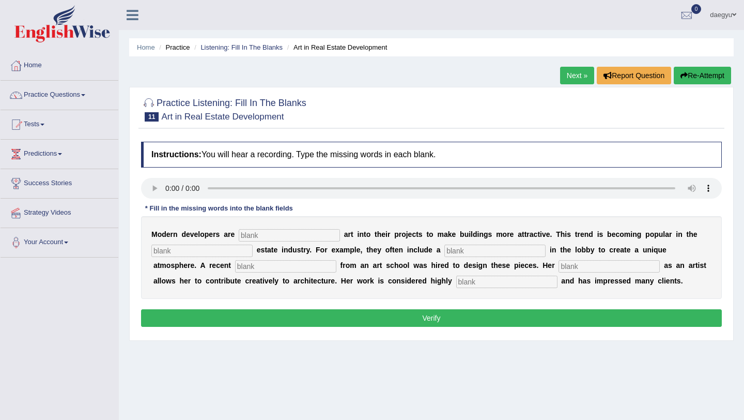
click at [257, 231] on input "text" at bounding box center [289, 235] width 101 height 12
type input "e"
type input "incorporating"
click at [171, 255] on input "text" at bounding box center [201, 250] width 101 height 12
click at [176, 251] on input "text" at bounding box center [201, 250] width 101 height 12
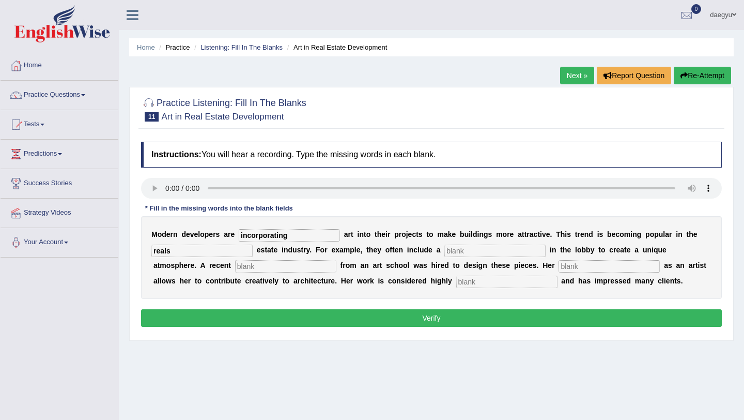
type input "reals"
click at [444, 254] on input "text" at bounding box center [494, 250] width 101 height 12
click at [212, 246] on input "reals" at bounding box center [201, 250] width 101 height 12
type input "reals"
click at [444, 245] on input "text" at bounding box center [494, 250] width 101 height 12
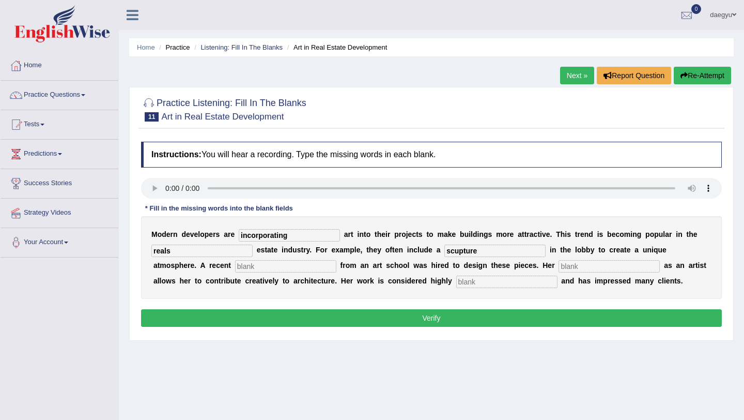
type input "scupture"
click at [251, 260] on input "text" at bounding box center [285, 266] width 101 height 12
type input "graudatre"
click at [559, 265] on input "text" at bounding box center [609, 266] width 101 height 12
type input "proffesion"
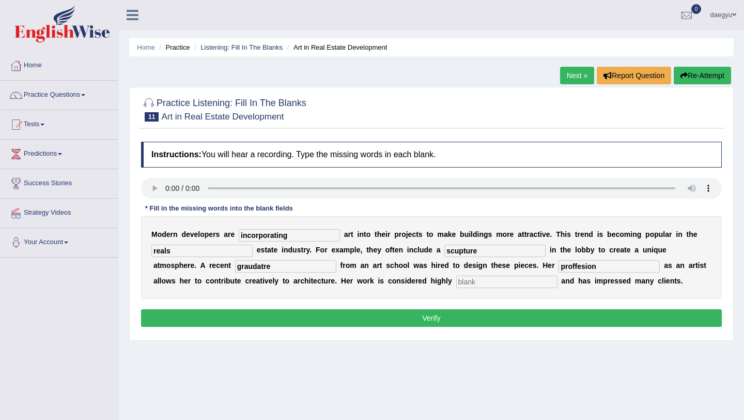
click at [456, 283] on input "text" at bounding box center [506, 281] width 101 height 12
type input "proffesional"
click at [247, 272] on div "M o d e r n d e v e l o p e r s a r e incorporating a r t i n t o t h e i r p r…" at bounding box center [431, 257] width 581 height 83
click at [246, 267] on input "graudatre" at bounding box center [285, 266] width 101 height 12
type input "graudate"
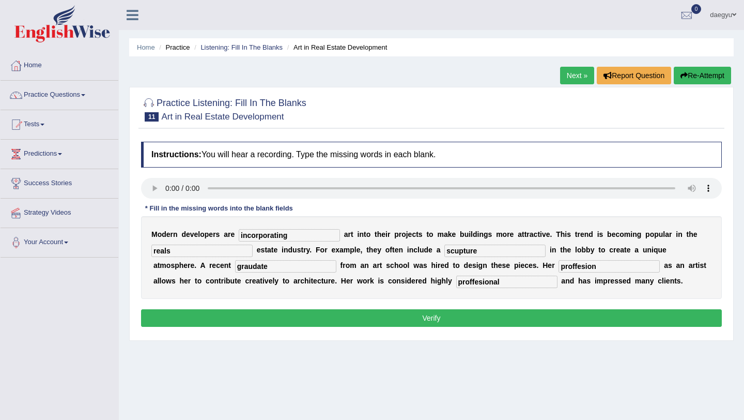
click at [249, 323] on button "Verify" at bounding box center [431, 318] width 581 height 18
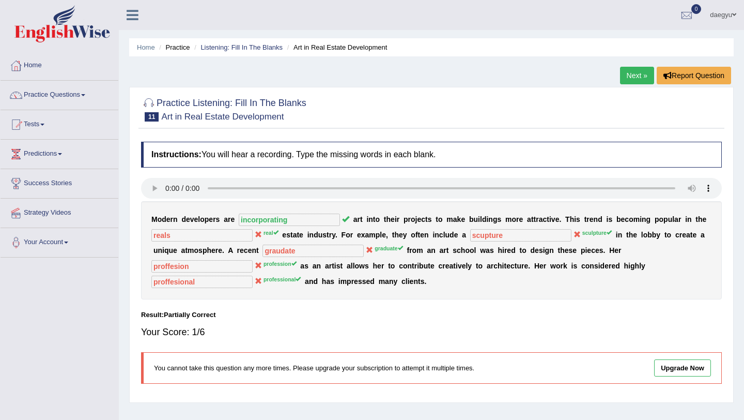
click at [225, 42] on ul "Home Practice Listening: Fill In The Blanks Art in Real Estate Development" at bounding box center [431, 47] width 605 height 18
click at [225, 48] on link "Listening: Fill In The Blanks" at bounding box center [241, 47] width 82 height 8
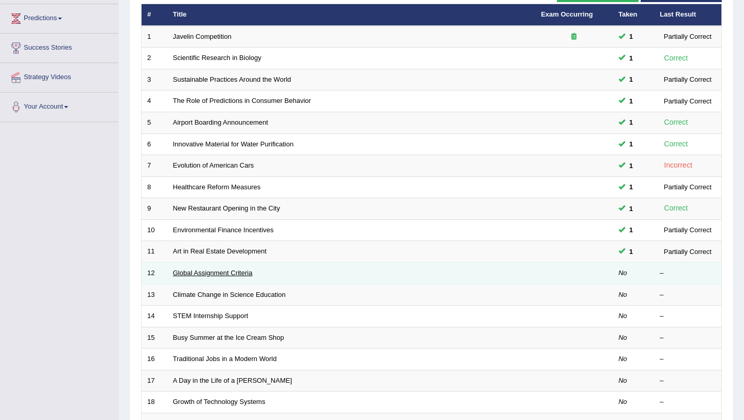
click at [244, 270] on link "Global Assignment Criteria" at bounding box center [213, 273] width 80 height 8
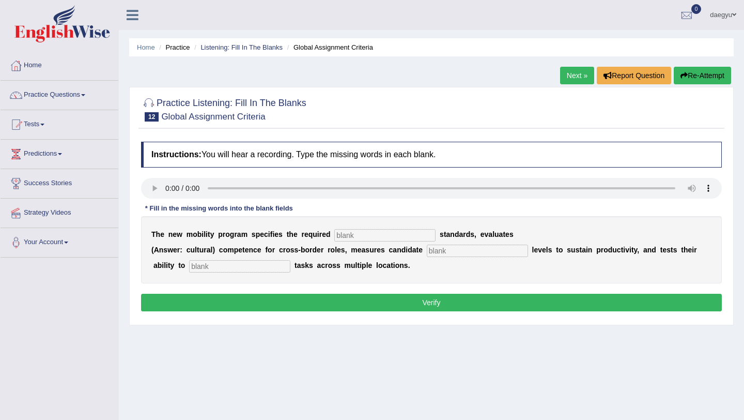
click at [338, 234] on input "text" at bounding box center [384, 235] width 101 height 12
type input "벼ㅣㅑㄹㅊㅁ샤ㅐㅜ"
click at [463, 250] on input "text" at bounding box center [477, 250] width 101 height 12
type input "energy"
click at [234, 260] on input "text" at bounding box center [239, 266] width 101 height 12
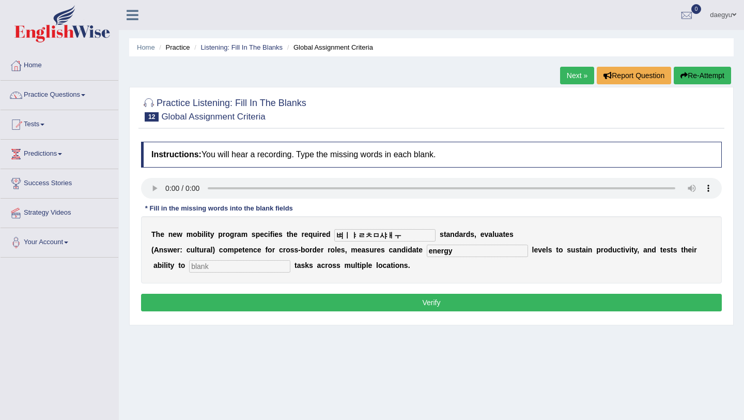
click at [215, 260] on input "text" at bounding box center [239, 266] width 101 height 12
click at [214, 271] on input "text" at bounding box center [239, 266] width 101 height 12
type input "strip"
click at [392, 238] on input "벼ㅣㅑㄹㅊㅁ샤ㅐㅜ" at bounding box center [384, 235] width 101 height 12
type input "벼"
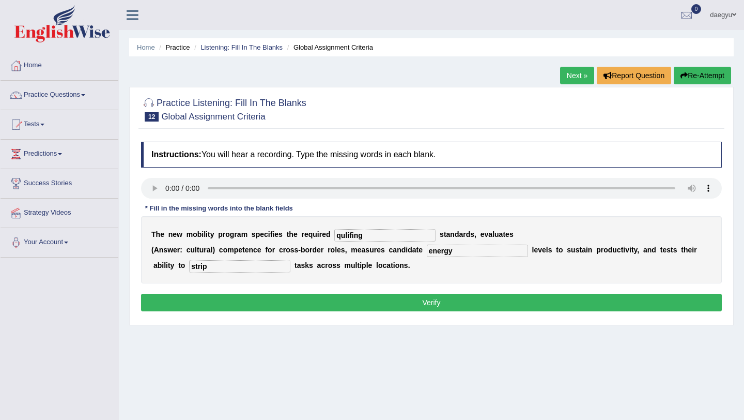
type input "qulifing"
click at [433, 300] on button "Verify" at bounding box center [431, 302] width 581 height 18
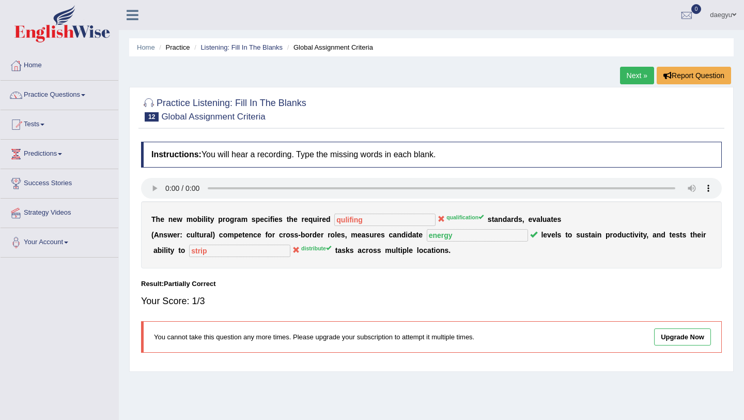
click at [622, 77] on link "Next »" at bounding box center [637, 76] width 34 height 18
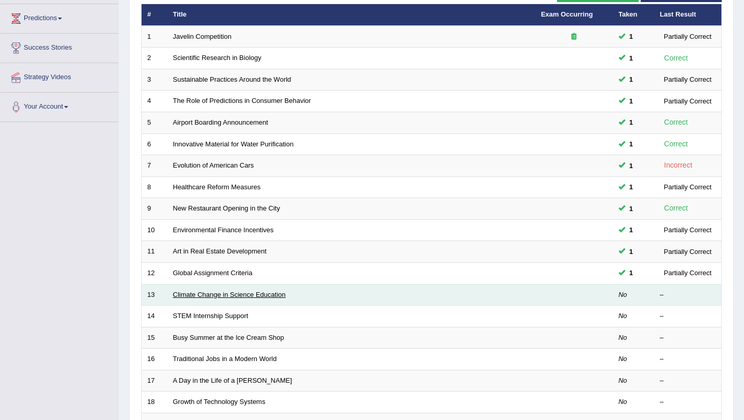
click at [208, 297] on link "Climate Change in Science Education" at bounding box center [229, 294] width 113 height 8
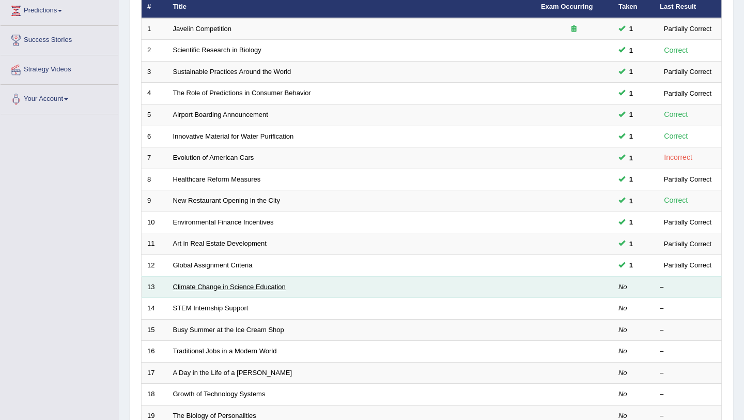
click at [227, 291] on td "Climate Change in Science Education" at bounding box center [351, 287] width 368 height 22
click at [227, 289] on link "Climate Change in Science Education" at bounding box center [229, 287] width 113 height 8
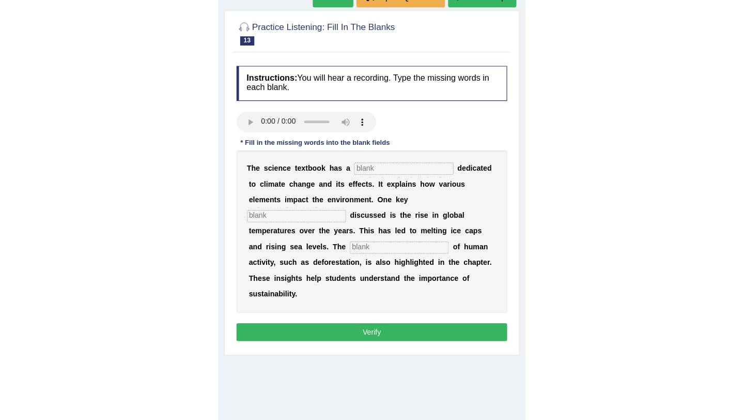
scroll to position [78, 0]
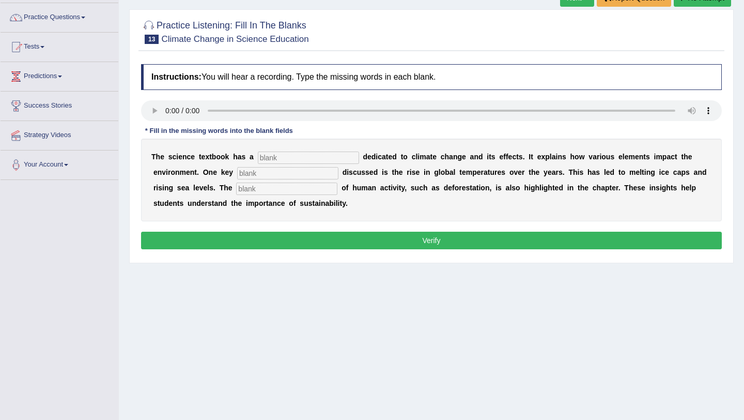
click at [273, 153] on input "text" at bounding box center [308, 157] width 101 height 12
click at [275, 162] on input "section" at bounding box center [308, 157] width 101 height 12
type input "section"
click at [274, 164] on div "T h e s c i e n c e t e x t b o o k h a s a section d e d i c a t e d t o c l i…" at bounding box center [431, 179] width 581 height 83
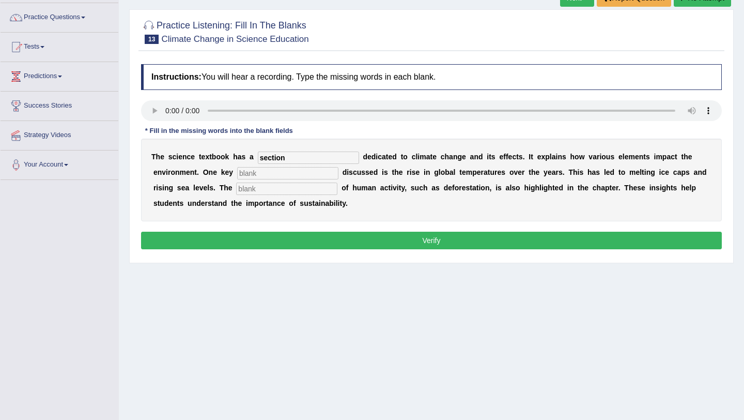
click at [264, 170] on input "text" at bounding box center [287, 173] width 101 height 12
type input "`"
type input "factor"
click at [252, 183] on input "text" at bounding box center [286, 188] width 101 height 12
type input "contribution"
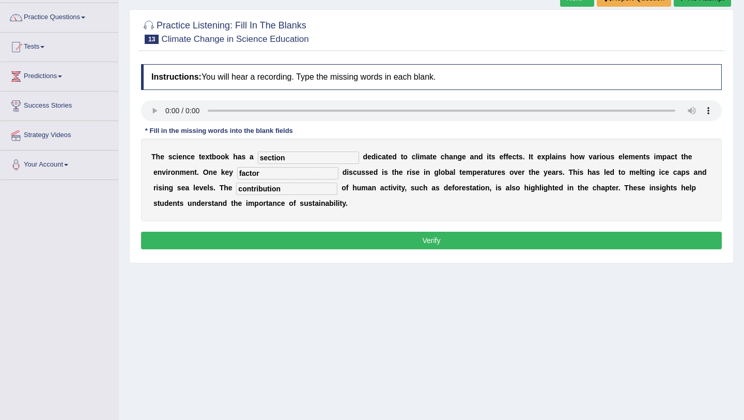
click at [258, 245] on button "Verify" at bounding box center [431, 240] width 581 height 18
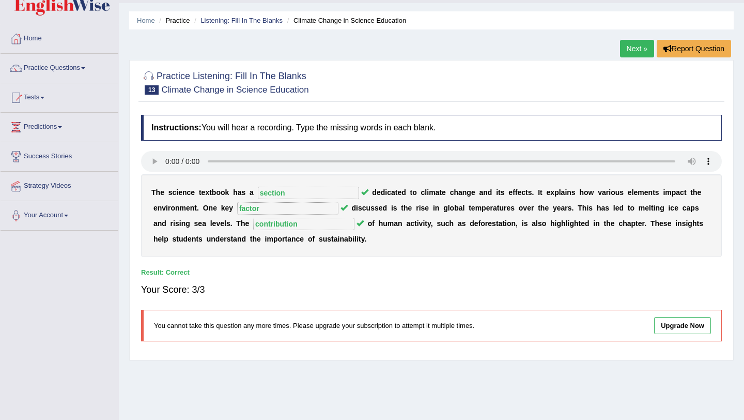
scroll to position [14, 0]
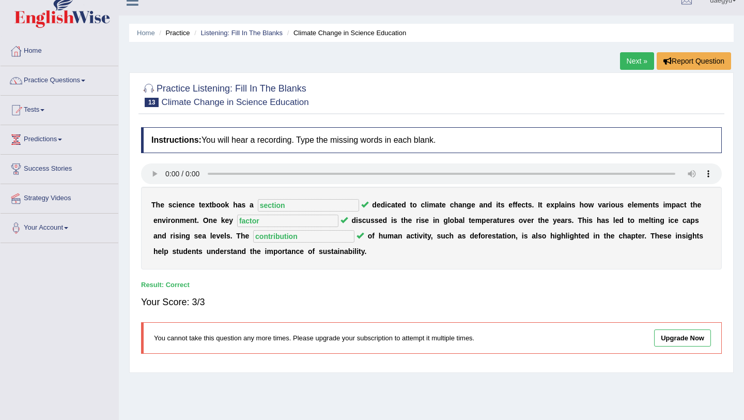
click at [206, 26] on ul "Home Practice Listening: Fill In The Blanks Climate Change in Science Education" at bounding box center [431, 33] width 605 height 18
click at [206, 30] on link "Listening: Fill In The Blanks" at bounding box center [241, 33] width 82 height 8
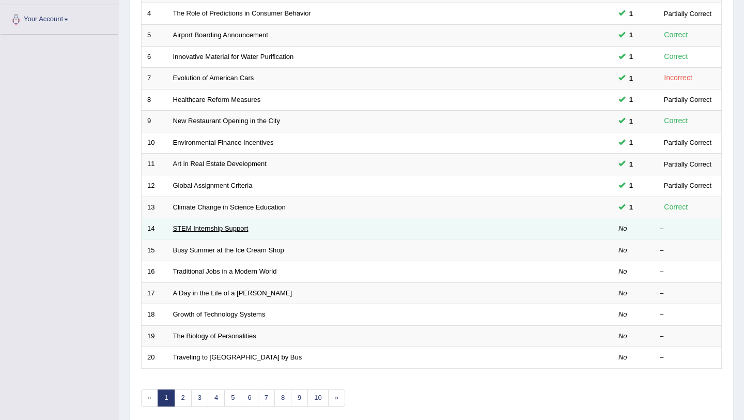
click at [198, 226] on link "STEM Internship Support" at bounding box center [210, 228] width 75 height 8
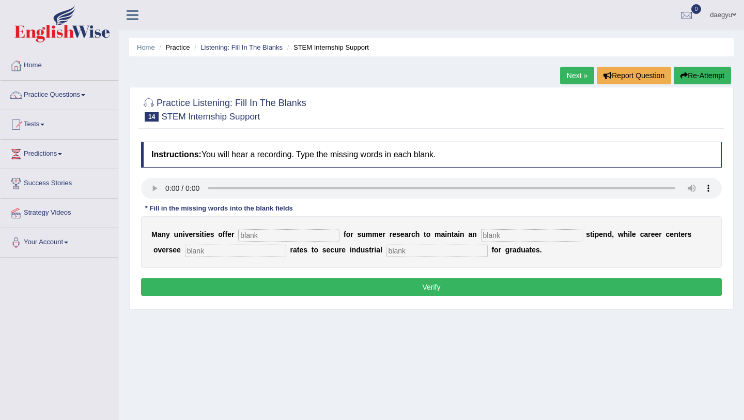
click at [261, 237] on input "text" at bounding box center [288, 235] width 101 height 12
type input "supcitu\y"
click at [488, 235] on input "text" at bounding box center [531, 235] width 101 height 12
type input "average"
click at [406, 245] on input "text" at bounding box center [436, 250] width 101 height 12
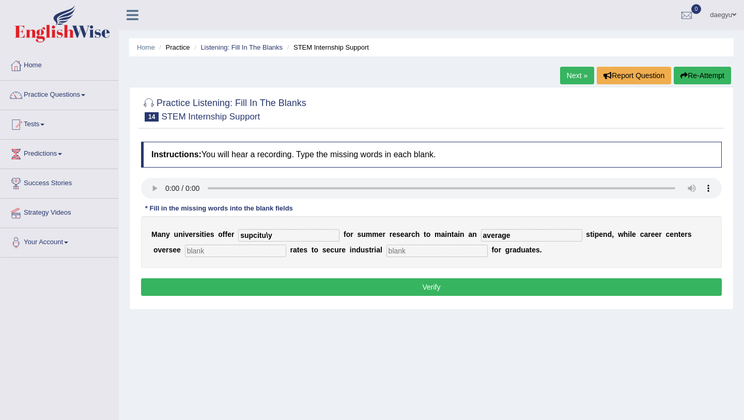
click at [219, 256] on input "text" at bounding box center [235, 250] width 101 height 12
type input "placement"
click at [363, 243] on div "M a n y u n i v e r s i t i e s o f f e r supcitu\y f o r s u m m e r r e s e a…" at bounding box center [431, 242] width 581 height 52
click at [386, 252] on input "text" at bounding box center [436, 250] width 101 height 12
type input "racpeariot"
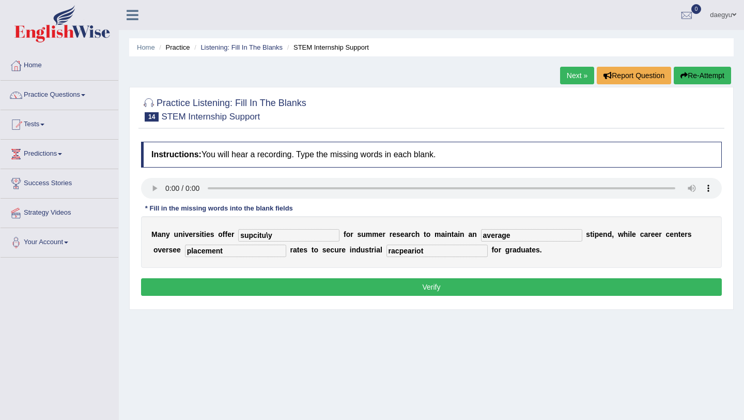
drag, startPoint x: 288, startPoint y: 231, endPoint x: 205, endPoint y: 232, distance: 82.7
click at [205, 232] on div "M a n y u n i v e r s i t i e s o f f e r supcitu\y f o r s u m m e r r e s e a…" at bounding box center [431, 242] width 581 height 52
type input "supcity"
click at [231, 275] on div "Instructions: You will hear a recording. Type the missing words in each blank. …" at bounding box center [431, 219] width 586 height 167
click at [231, 289] on button "Verify" at bounding box center [431, 287] width 581 height 18
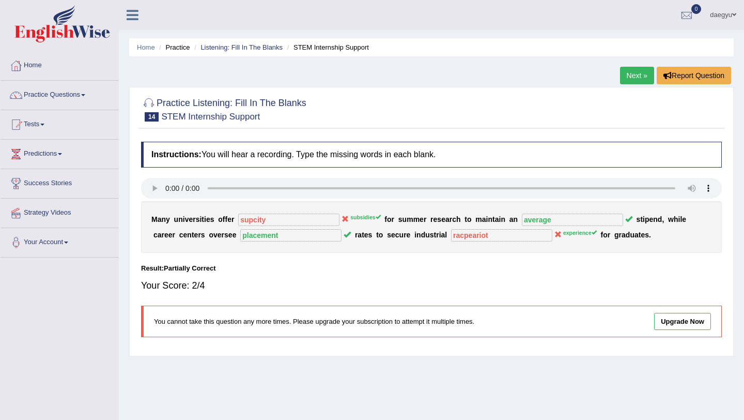
click at [219, 51] on li "Listening: Fill In The Blanks" at bounding box center [237, 47] width 91 height 10
click at [220, 48] on link "Listening: Fill In The Blanks" at bounding box center [241, 47] width 82 height 8
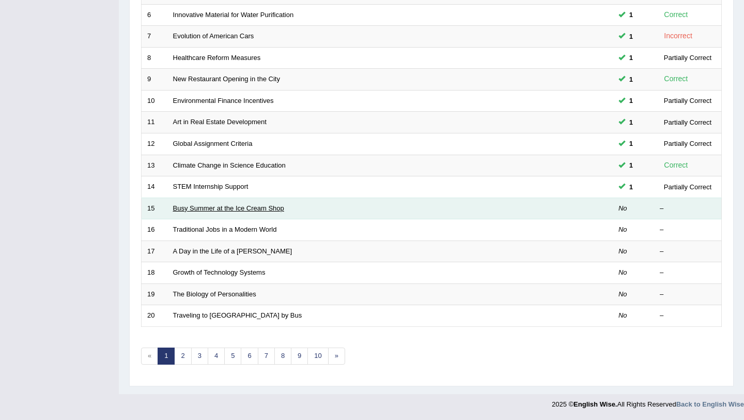
click at [222, 204] on link "Busy Summer at the Ice Cream Shop" at bounding box center [228, 208] width 111 height 8
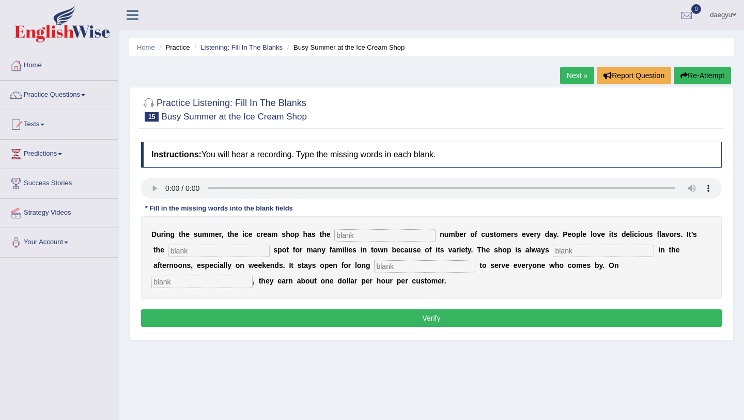
click at [350, 234] on input "text" at bounding box center [384, 235] width 101 height 12
type input "same"
click at [194, 249] on input "text" at bounding box center [218, 250] width 101 height 12
type input "favorite"
click at [553, 255] on input "text" at bounding box center [603, 250] width 101 height 12
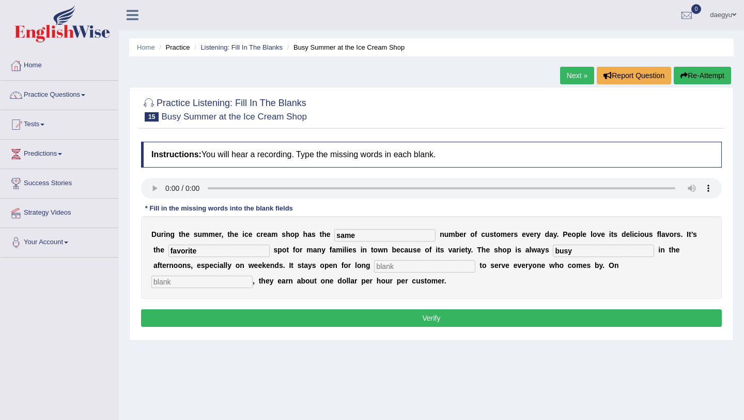
type input "busy"
click at [374, 263] on input "text" at bounding box center [424, 266] width 101 height 12
type input "hours"
click at [253, 275] on input "text" at bounding box center [201, 281] width 101 height 12
type input "average"
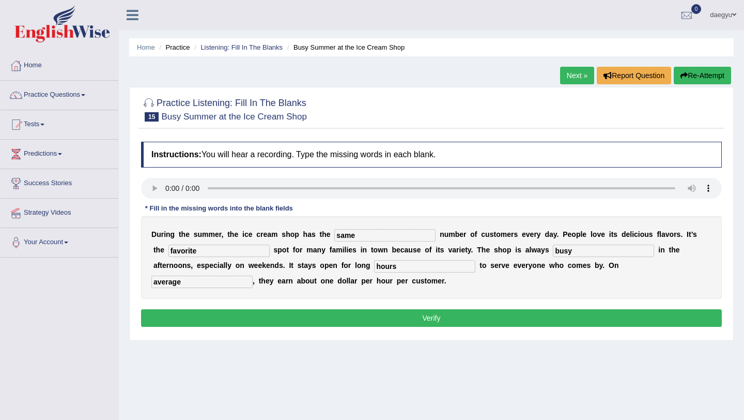
click at [521, 315] on button "Verify" at bounding box center [431, 318] width 581 height 18
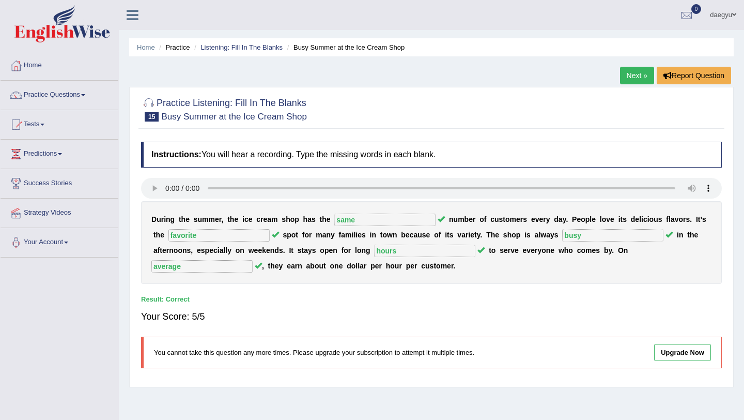
click at [247, 51] on li "Listening: Fill In The Blanks" at bounding box center [237, 47] width 91 height 10
click at [251, 48] on link "Listening: Fill In The Blanks" at bounding box center [241, 47] width 82 height 8
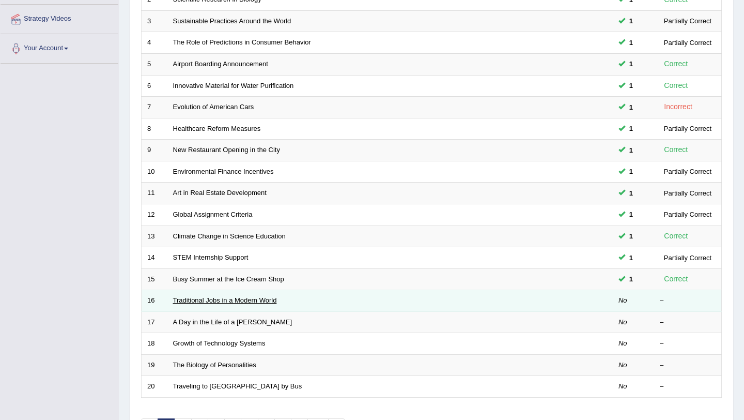
click at [182, 297] on link "Traditional Jobs in a Modern World" at bounding box center [225, 300] width 104 height 8
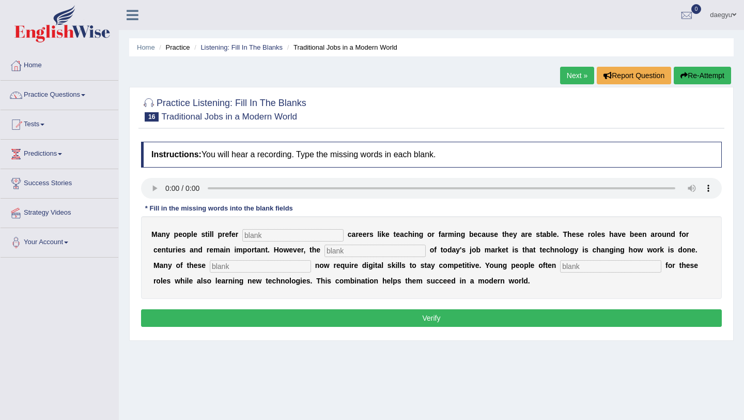
click at [250, 240] on input "text" at bounding box center [292, 235] width 101 height 12
type input "tranditional"
click at [324, 247] on input "text" at bounding box center [374, 250] width 101 height 12
type input "reality"
click at [246, 257] on div "M a n y p e o p l e s t i l l p r e f e r tranditional c a r e e r s l i k e t …" at bounding box center [431, 257] width 581 height 83
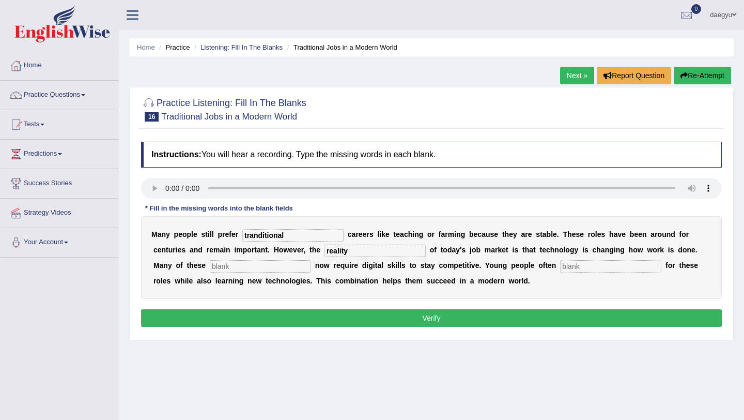
click at [239, 259] on div "M a n y p e o p l e s t i l l p r e f e r tranditional c a r e e r s l i k e t …" at bounding box center [431, 257] width 581 height 83
click at [229, 259] on div "M a n y p e o p l e s t i l l p r e f e r tranditional c a r e e r s l i k e t …" at bounding box center [431, 257] width 581 height 83
click at [228, 260] on input "text" at bounding box center [260, 266] width 101 height 12
type input "jobs"
click at [560, 261] on input "text" at bounding box center [610, 266] width 101 height 12
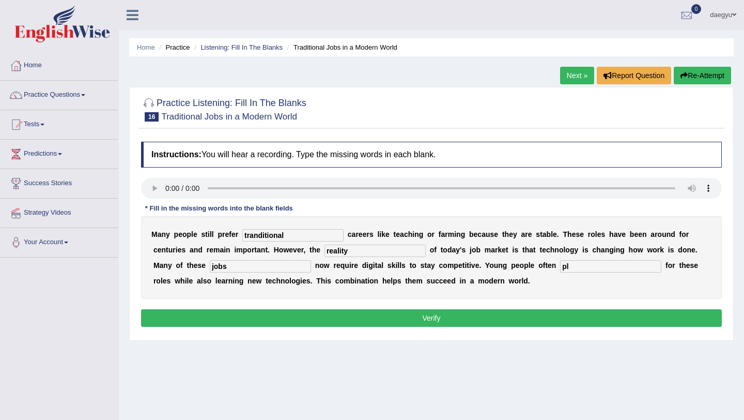
type input "p"
type input "r"
type input "play"
click at [514, 324] on button "Verify" at bounding box center [431, 318] width 581 height 18
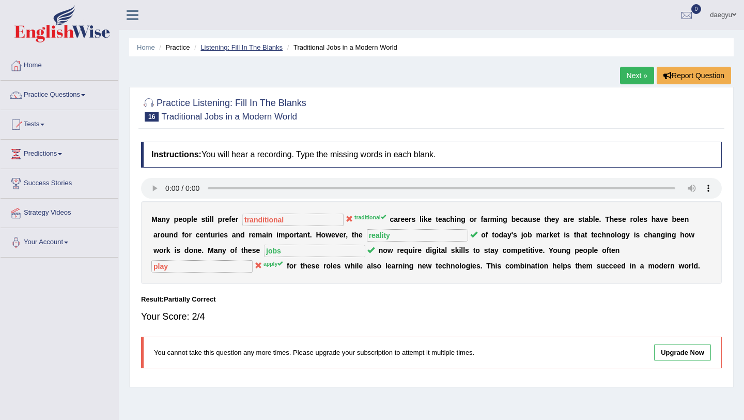
click at [222, 49] on link "Listening: Fill In The Blanks" at bounding box center [241, 47] width 82 height 8
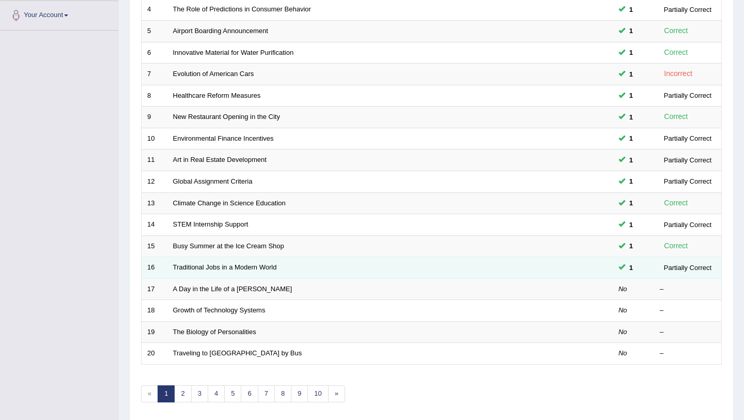
scroll to position [227, 0]
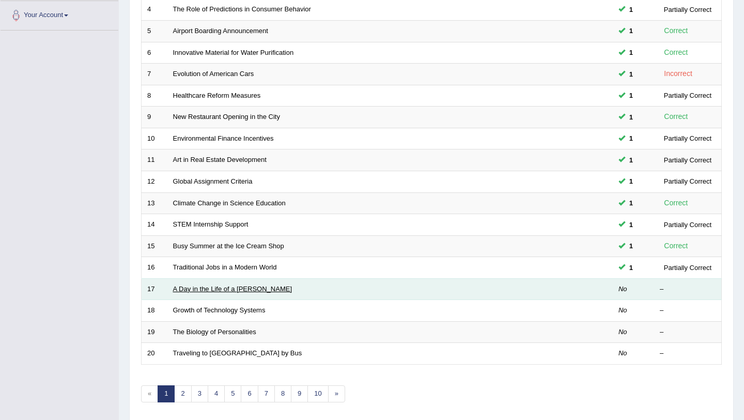
click at [220, 287] on link "A Day in the Life of a [PERSON_NAME]" at bounding box center [232, 289] width 119 height 8
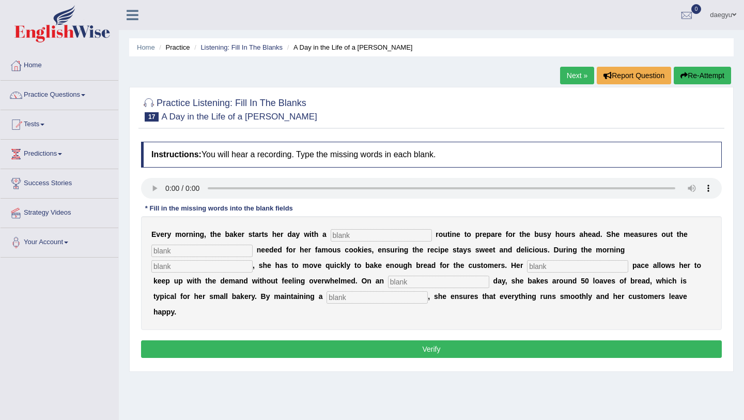
click at [335, 233] on input "text" at bounding box center [381, 235] width 101 height 12
type input "simple"
click at [212, 253] on input "text" at bounding box center [201, 250] width 101 height 12
type input "sugar"
click at [253, 260] on input "text" at bounding box center [201, 266] width 101 height 12
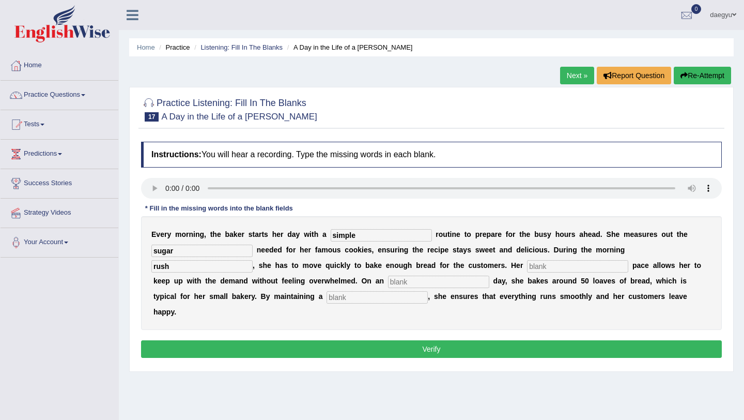
type input "rush"
click at [527, 264] on input "text" at bounding box center [577, 266] width 101 height 12
type input "steady"
click at [388, 282] on input "text" at bounding box center [438, 281] width 101 height 12
type input "average"
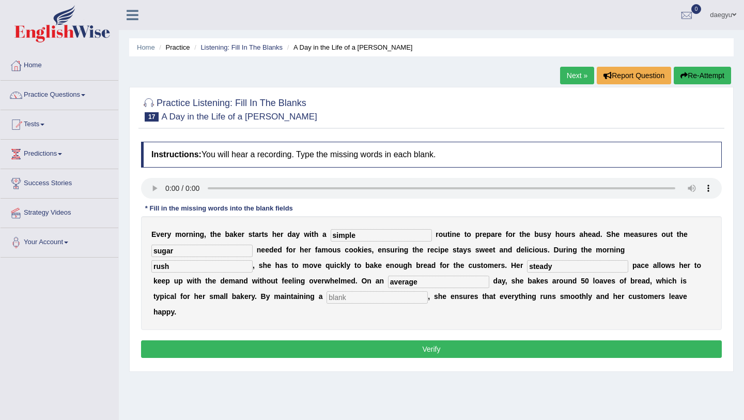
click at [229, 304] on div "E v e r y m o r n i n g , t h e [PERSON_NAME] s t a r t s h e r d a y w i t h a…" at bounding box center [431, 273] width 581 height 114
click at [327, 292] on input "text" at bounding box center [377, 297] width 101 height 12
type input "work"
click at [327, 293] on input "work" at bounding box center [377, 297] width 101 height 12
type input "workflow"
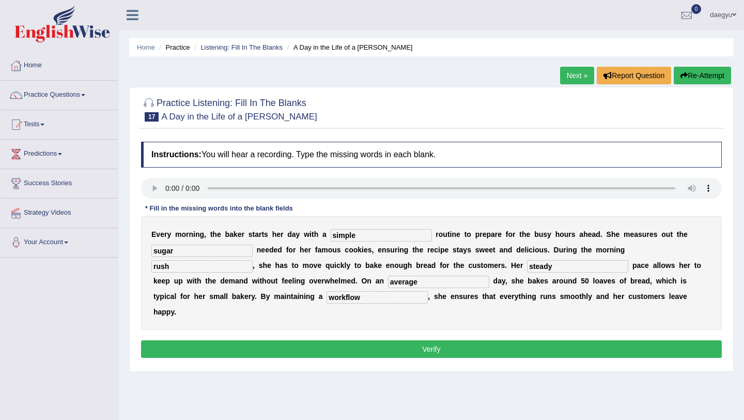
click at [226, 340] on button "Verify" at bounding box center [431, 349] width 581 height 18
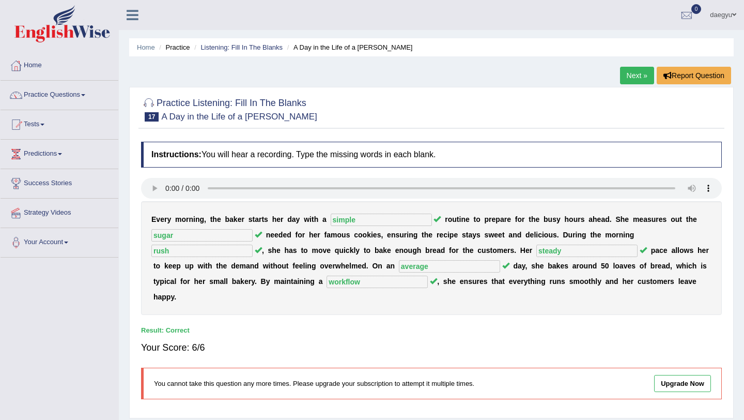
click at [256, 52] on li "Listening: Fill In The Blanks" at bounding box center [237, 47] width 91 height 10
click at [256, 44] on link "Listening: Fill In The Blanks" at bounding box center [241, 47] width 82 height 8
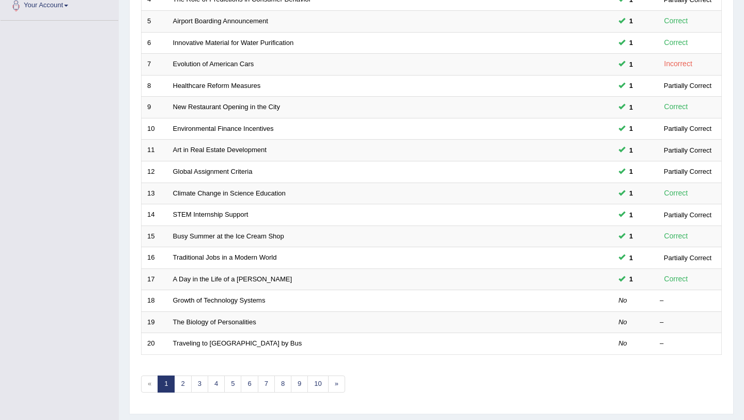
scroll to position [265, 0]
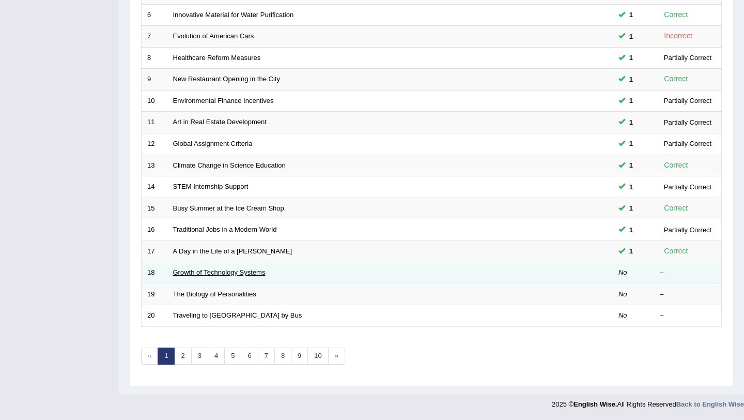
click at [201, 269] on link "Growth of Technology Systems" at bounding box center [219, 272] width 92 height 8
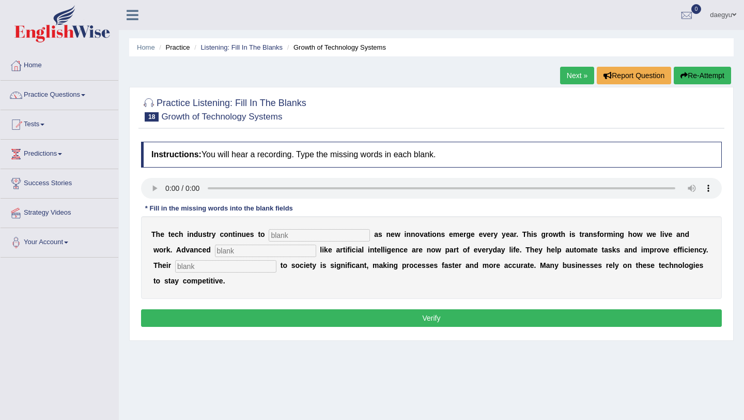
click at [288, 229] on input "text" at bounding box center [319, 235] width 101 height 12
type input "b"
type input "virsion"
click at [200, 241] on div "T h e t e c h i n d u s t r y c o n t i n u e s t o virsion a s n e w i n n o v…" at bounding box center [431, 257] width 581 height 83
click at [215, 245] on input "text" at bounding box center [265, 250] width 101 height 12
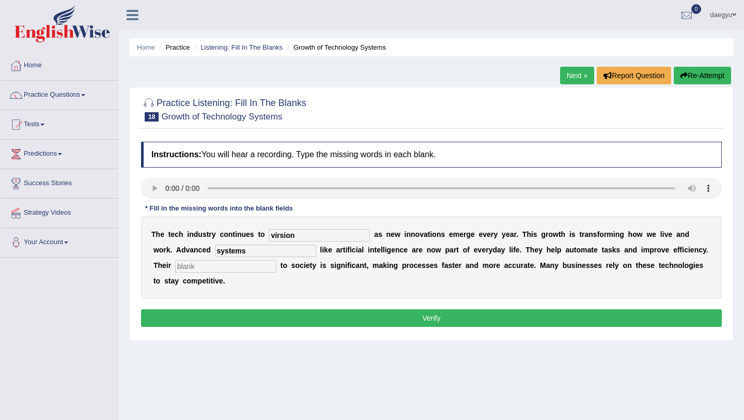
type input "systems"
click at [175, 270] on input "text" at bounding box center [225, 266] width 101 height 12
click at [175, 265] on input "text" at bounding box center [225, 266] width 101 height 12
type input "contribution"
click at [188, 317] on button "Verify" at bounding box center [431, 318] width 581 height 18
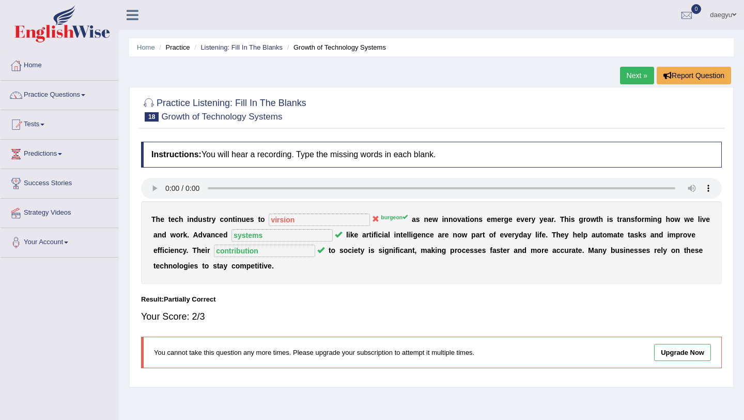
click at [207, 53] on ul "Home Practice Listening: Fill In The Blanks Growth of Technology Systems" at bounding box center [431, 47] width 605 height 18
click at [210, 49] on link "Listening: Fill In The Blanks" at bounding box center [241, 47] width 82 height 8
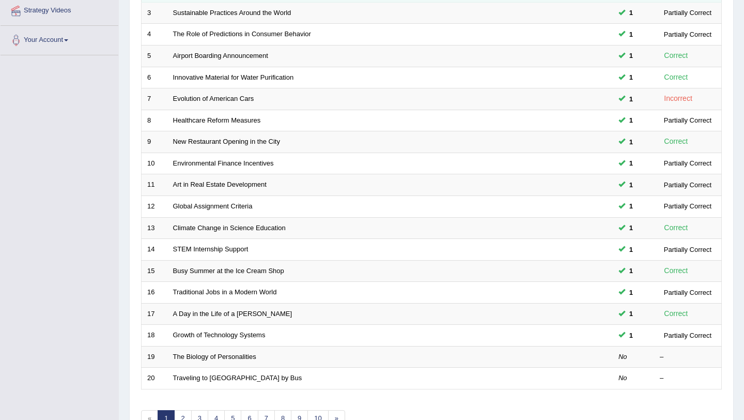
scroll to position [203, 0]
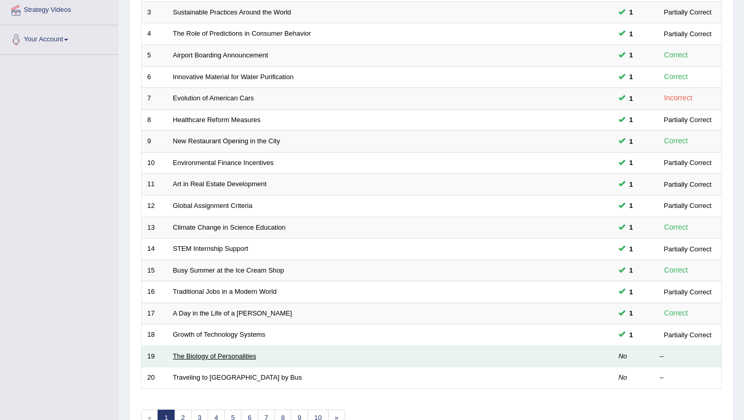
click at [204, 353] on link "The Biology of Personalities" at bounding box center [214, 356] width 83 height 8
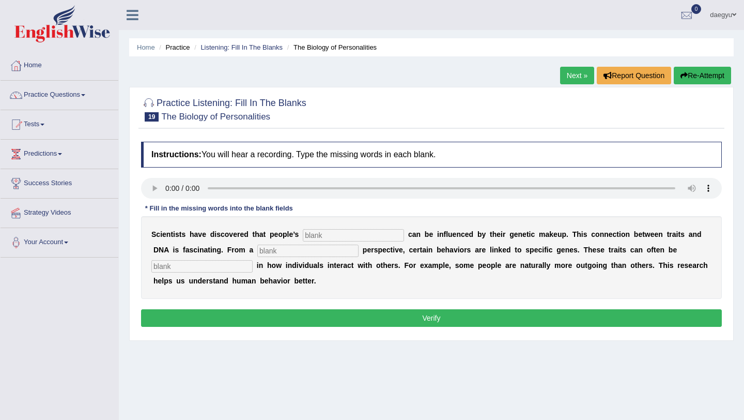
click at [309, 238] on input "text" at bounding box center [353, 235] width 101 height 12
type input "personality"
click at [228, 269] on input "text" at bounding box center [201, 266] width 101 height 12
click at [210, 268] on input "text" at bounding box center [201, 266] width 101 height 12
type input "invisuable"
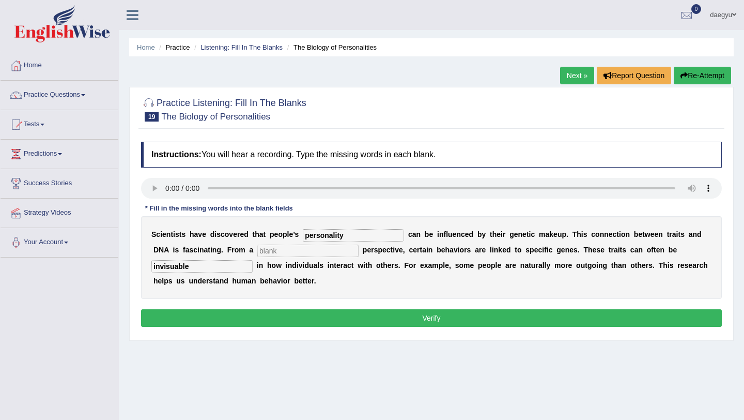
click at [277, 249] on input "text" at bounding box center [307, 250] width 101 height 12
click at [293, 252] on input "text" at bounding box center [307, 250] width 101 height 12
click at [316, 245] on input "text" at bounding box center [307, 250] width 101 height 12
click at [264, 249] on input "text" at bounding box center [307, 250] width 101 height 12
type input "biology"
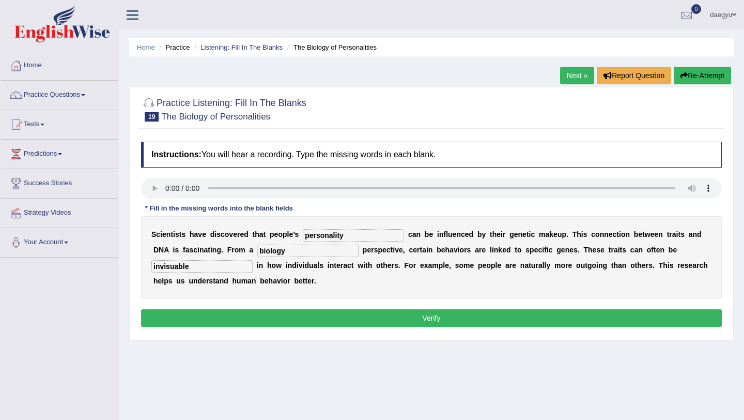
click at [274, 323] on button "Verify" at bounding box center [431, 318] width 581 height 18
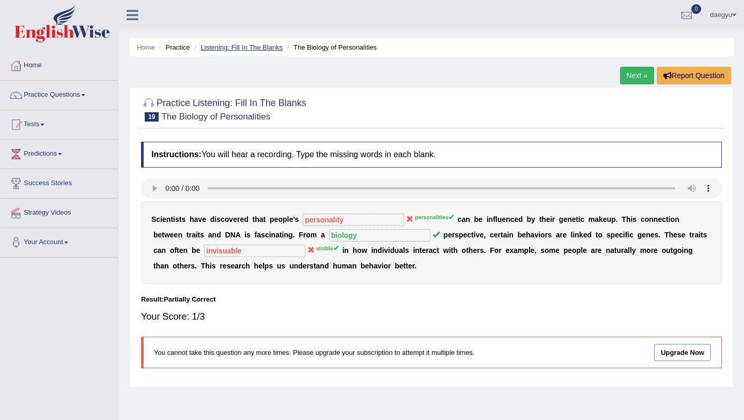
click at [258, 45] on link "Listening: Fill In The Blanks" at bounding box center [241, 47] width 82 height 8
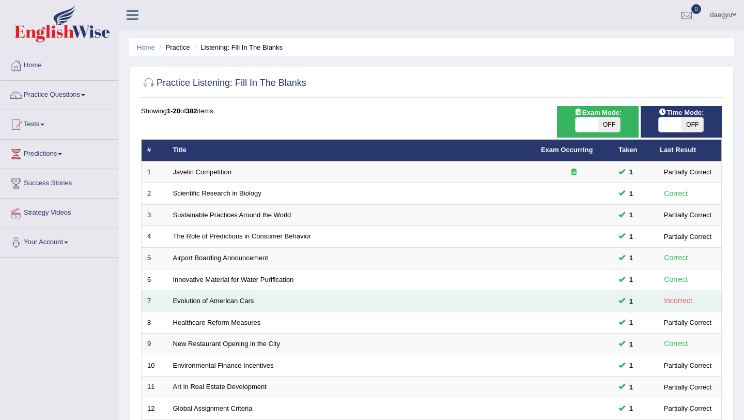
click at [365, 301] on td "Evolution of American Cars" at bounding box center [351, 301] width 368 height 22
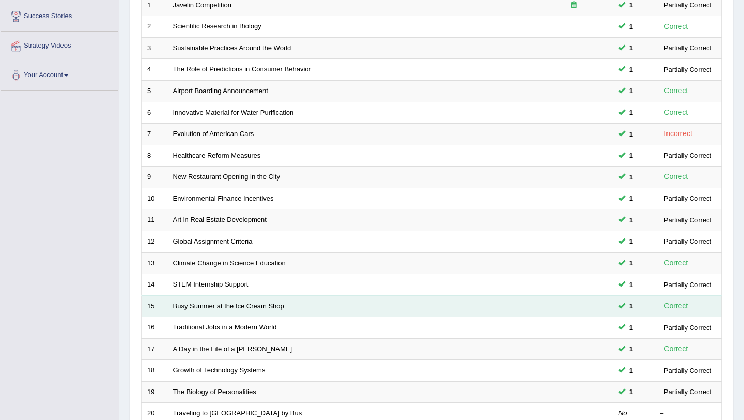
scroll to position [265, 0]
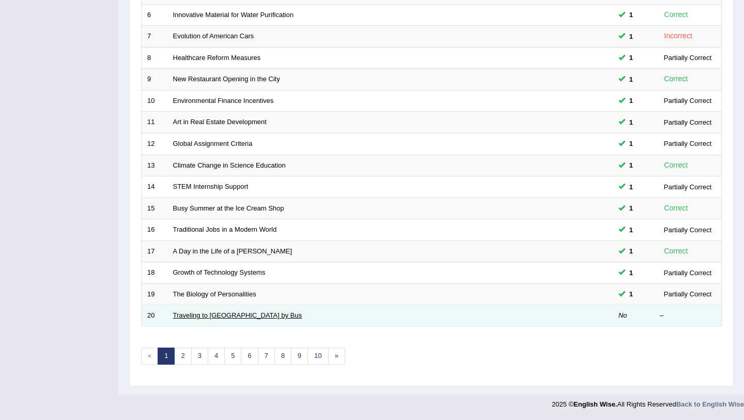
click at [238, 316] on link "Traveling to [GEOGRAPHIC_DATA] by Bus" at bounding box center [237, 315] width 129 height 8
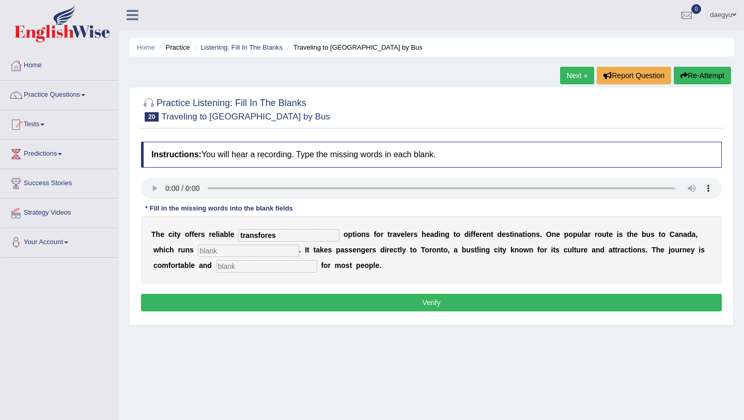
type input "transfores"
click at [198, 250] on input "text" at bounding box center [248, 250] width 101 height 12
type input "daily"
click at [216, 265] on input "text" at bounding box center [266, 266] width 101 height 12
type input "u"
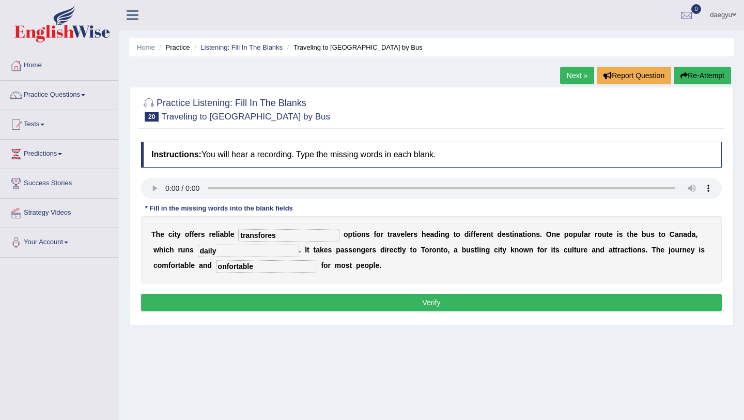
type input "onfortable"
drag, startPoint x: 280, startPoint y: 236, endPoint x: 153, endPoint y: 236, distance: 126.6
click at [153, 236] on div "T h e c i t y o f f e r s r e l i a b l e transfores o p t i o n s f o r t r a …" at bounding box center [431, 249] width 581 height 67
type input "transfers"
click at [240, 291] on div "Instructions: You will hear a recording. Type the missing words in each blank. …" at bounding box center [431, 227] width 586 height 183
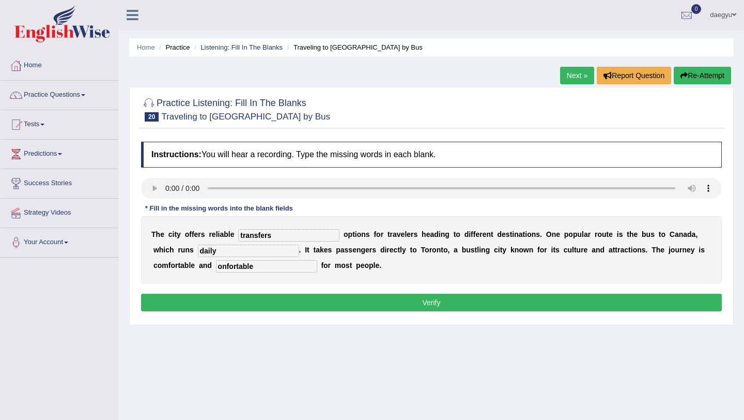
click at [240, 297] on button "Verify" at bounding box center [431, 302] width 581 height 18
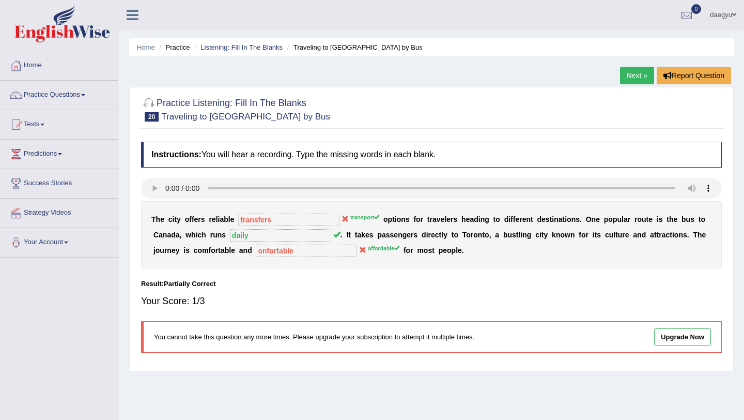
click at [246, 39] on ul "Home Practice Listening: Fill In The Blanks Traveling to Toronto by Bus" at bounding box center [431, 47] width 605 height 18
click at [247, 44] on link "Listening: Fill In The Blanks" at bounding box center [241, 47] width 82 height 8
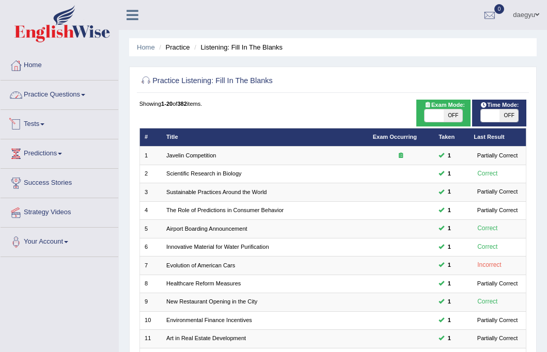
click at [87, 93] on link "Practice Questions" at bounding box center [60, 94] width 118 height 26
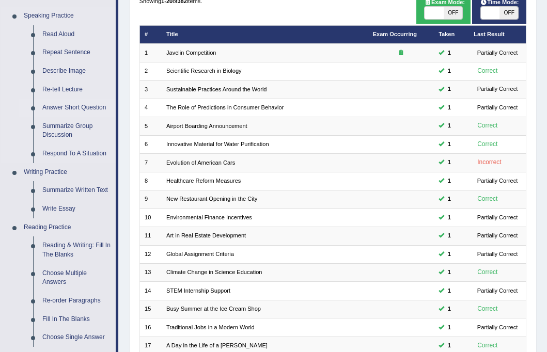
scroll to position [103, 0]
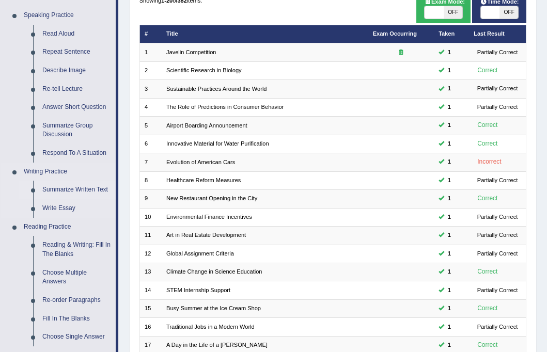
click at [71, 185] on link "Summarize Written Text" at bounding box center [77, 190] width 78 height 19
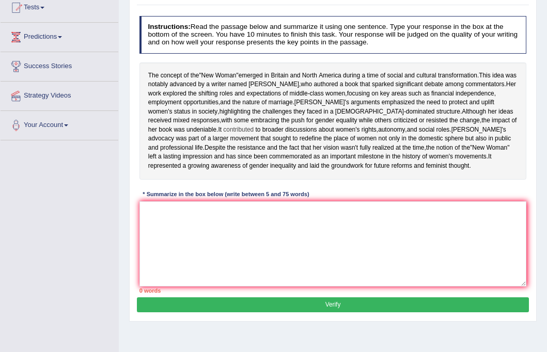
drag, startPoint x: 439, startPoint y: 191, endPoint x: 294, endPoint y: 135, distance: 155.2
click at [294, 135] on div "The concept of the " New Woman " emerged in Britain and North America during a …" at bounding box center [334, 121] width 388 height 117
drag, startPoint x: 153, startPoint y: 75, endPoint x: 208, endPoint y: 105, distance: 62.0
click at [208, 105] on div "The concept of the " New Woman " emerged in Britain and North America during a …" at bounding box center [334, 121] width 388 height 117
click at [183, 79] on div "The concept of the " New Woman " emerged in Britain and North America during a …" at bounding box center [334, 121] width 388 height 117
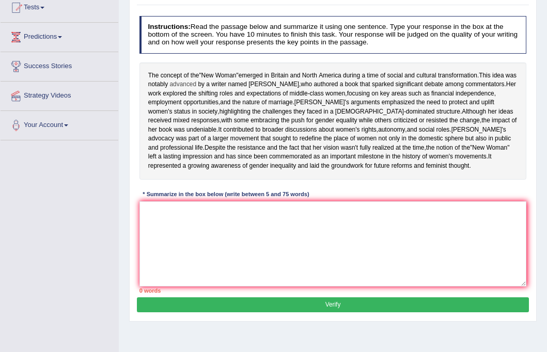
click at [195, 82] on span "advanced" at bounding box center [182, 84] width 27 height 9
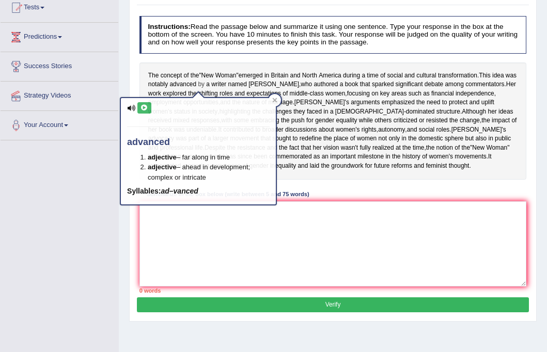
click at [205, 83] on span "by" at bounding box center [201, 84] width 7 height 9
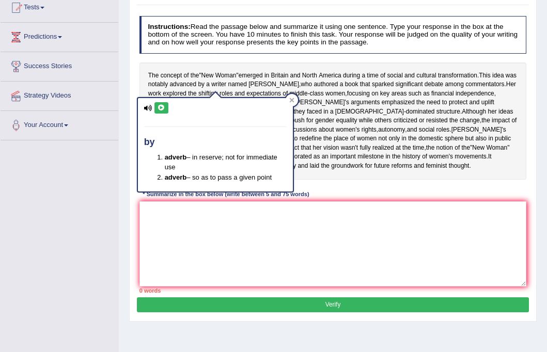
click at [284, 102] on div "by adverb – in reserve; not for immediate use adverb – so as to pass a given po…" at bounding box center [215, 145] width 155 height 94
click at [293, 96] on div at bounding box center [292, 100] width 12 height 12
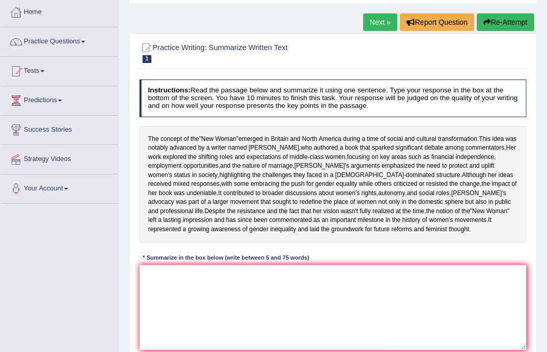
scroll to position [53, 0]
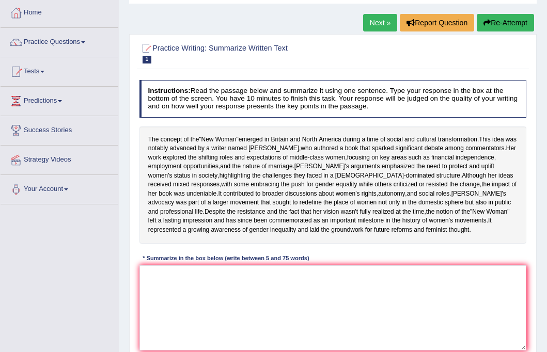
drag, startPoint x: 496, startPoint y: 267, endPoint x: 470, endPoint y: 56, distance: 212.4
click at [470, 56] on div "Practice Writing: Summarize Written Text 1 New Women Instructions: Read the pas…" at bounding box center [333, 210] width 408 height 352
click at [87, 45] on link "Practice Questions" at bounding box center [60, 41] width 118 height 26
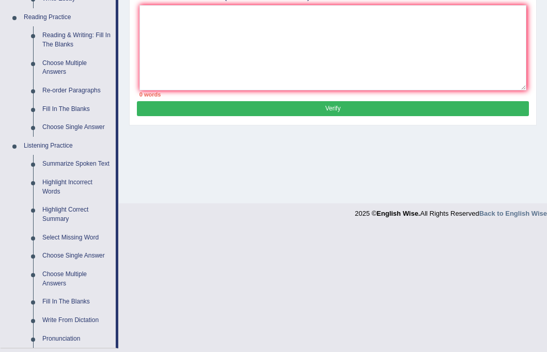
scroll to position [317, 0]
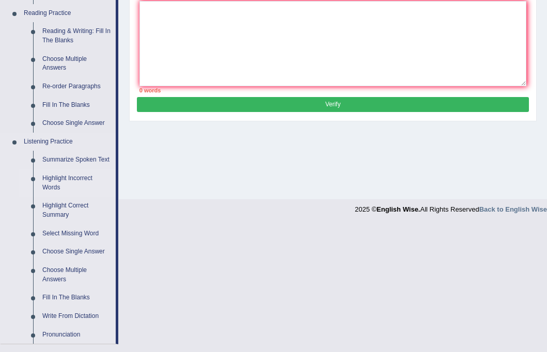
click at [75, 192] on link "Highlight Incorrect Words" at bounding box center [77, 182] width 78 height 27
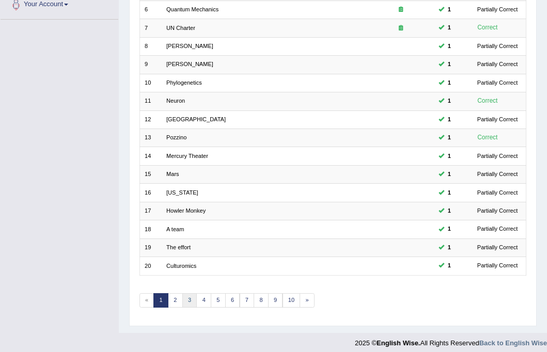
click at [182, 296] on link "3" at bounding box center [189, 300] width 15 height 14
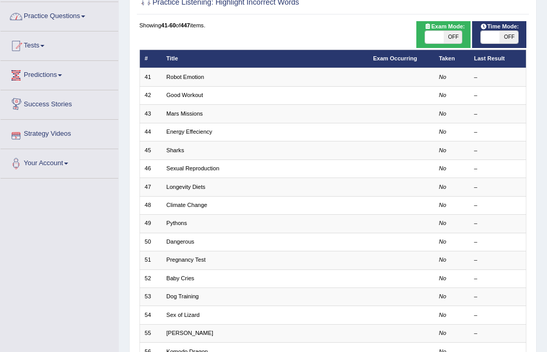
click at [60, 17] on link "Practice Questions" at bounding box center [60, 15] width 118 height 26
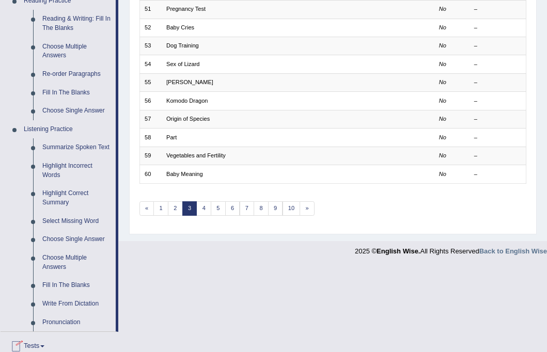
scroll to position [331, 0]
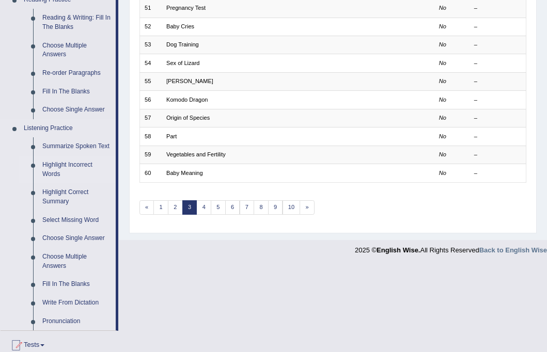
click at [86, 176] on link "Highlight Incorrect Words" at bounding box center [77, 169] width 78 height 27
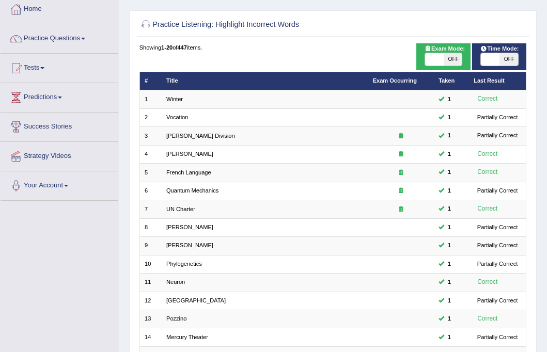
scroll to position [43, 0]
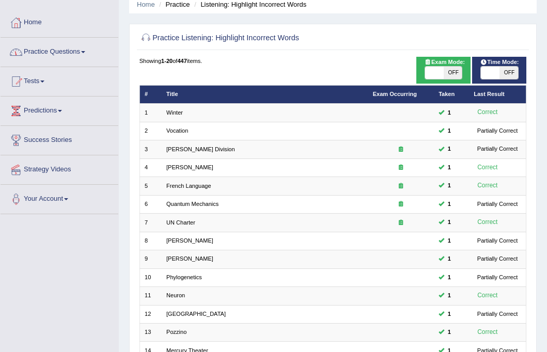
click at [63, 51] on link "Practice Questions" at bounding box center [60, 51] width 118 height 26
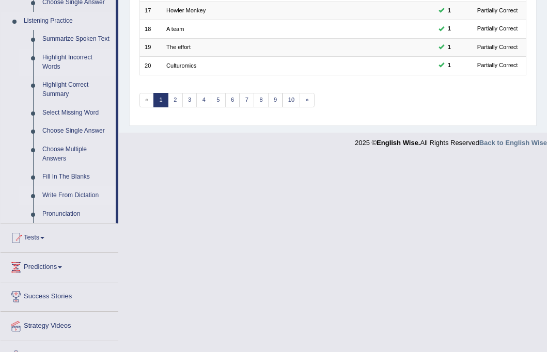
scroll to position [420, 0]
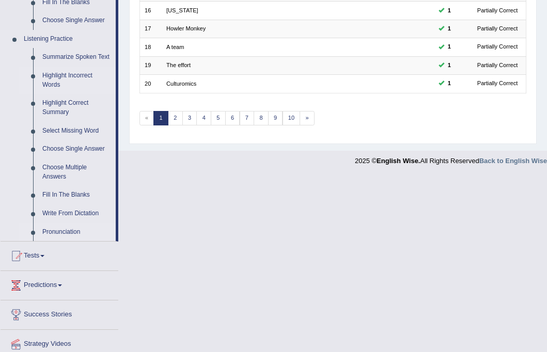
click at [80, 241] on link "Pronunciation" at bounding box center [77, 232] width 78 height 19
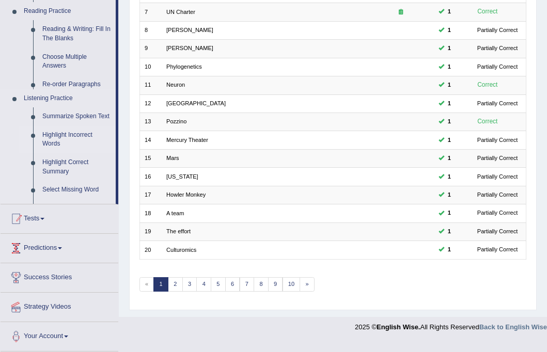
scroll to position [238, 0]
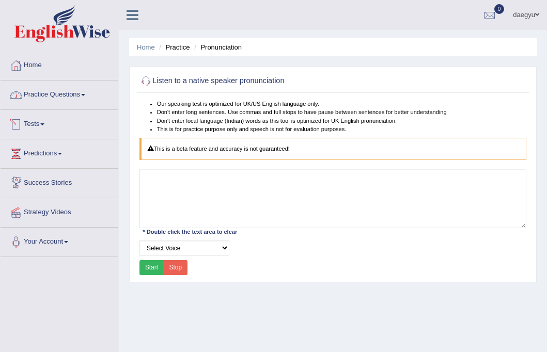
click at [81, 105] on link "Practice Questions" at bounding box center [60, 94] width 118 height 26
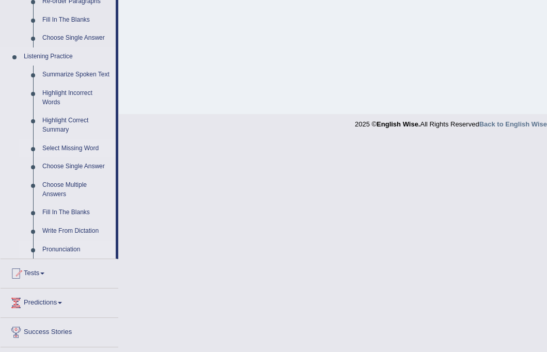
scroll to position [402, 0]
click at [95, 109] on link "Highlight Incorrect Words" at bounding box center [77, 98] width 78 height 27
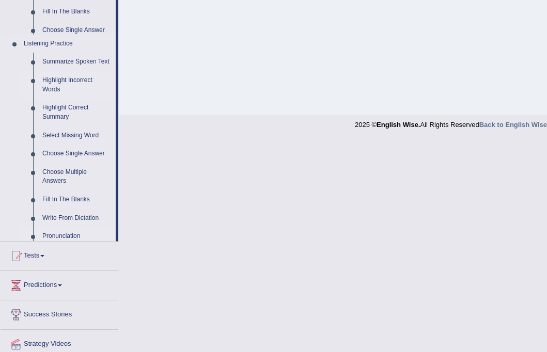
scroll to position [370, 0]
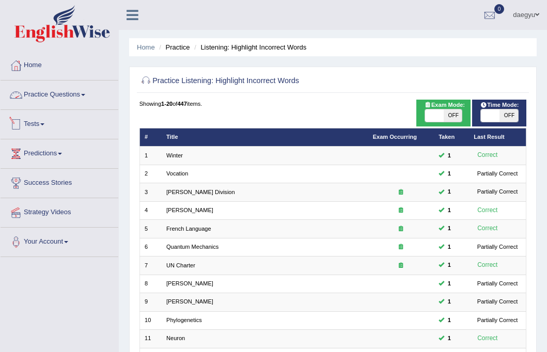
click at [68, 98] on link "Practice Questions" at bounding box center [60, 94] width 118 height 26
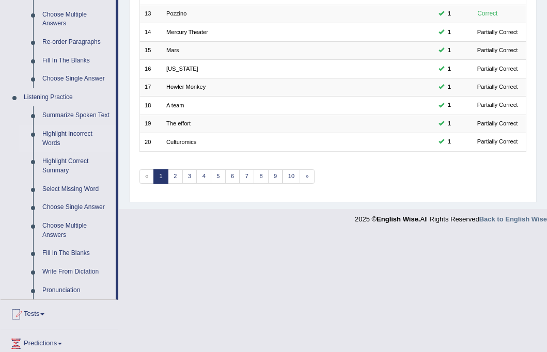
scroll to position [360, 0]
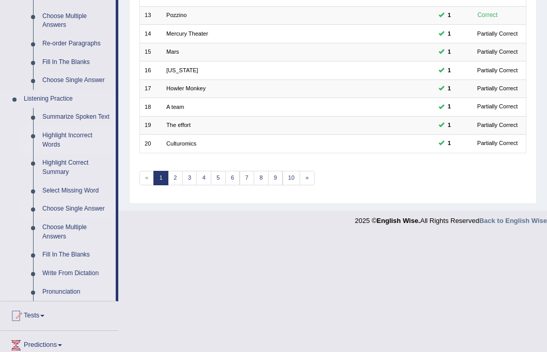
click at [81, 219] on link "Choose Single Answer" at bounding box center [77, 209] width 78 height 19
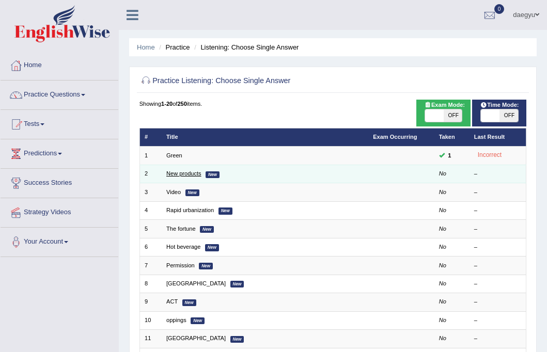
click at [180, 171] on link "New products" at bounding box center [183, 174] width 35 height 6
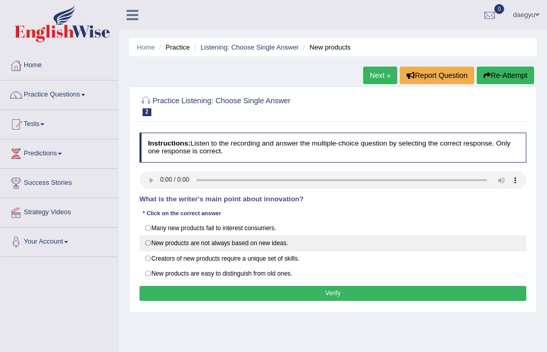
click at [240, 243] on label "New products are not always based on new ideas." at bounding box center [334, 244] width 388 height 16
radio input "true"
click at [264, 238] on label "New products are not always based on new ideas." at bounding box center [334, 244] width 388 height 16
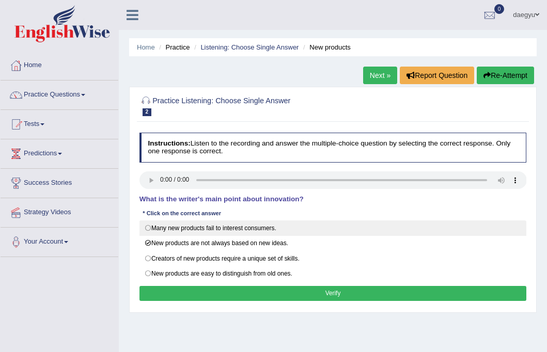
click at [268, 231] on label "Many new products fail to interest consumers." at bounding box center [334, 229] width 388 height 16
radio input "true"
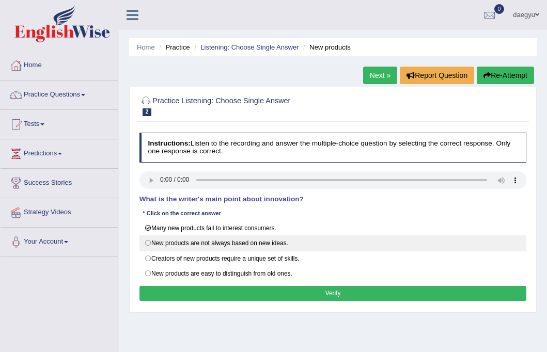
click at [268, 237] on label "New products are not always based on new ideas." at bounding box center [334, 244] width 388 height 16
radio input "true"
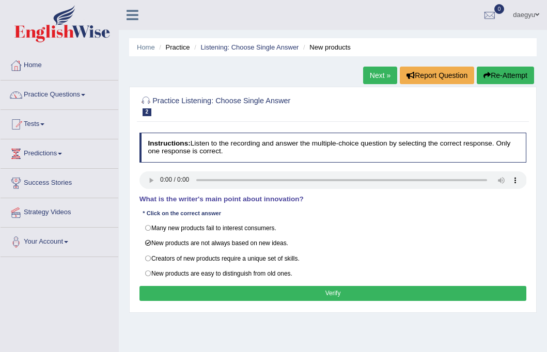
click at [276, 290] on button "Verify" at bounding box center [334, 293] width 388 height 15
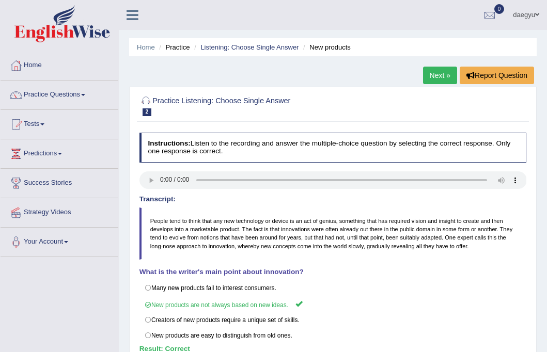
click at [445, 79] on link "Next »" at bounding box center [440, 76] width 34 height 18
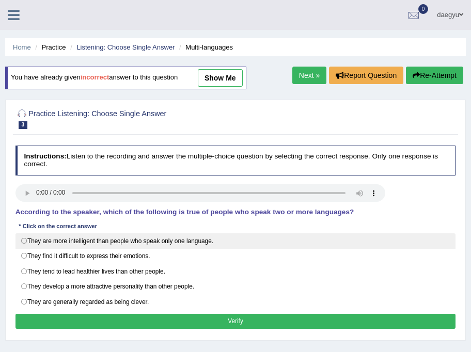
click at [387, 243] on label "They are more intelligent than people who speak only one language." at bounding box center [236, 242] width 441 height 16
radio input "true"
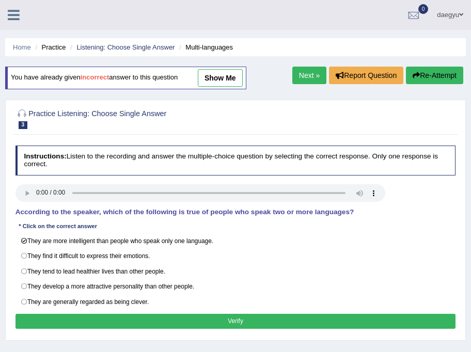
click at [384, 314] on button "Verify" at bounding box center [236, 321] width 441 height 15
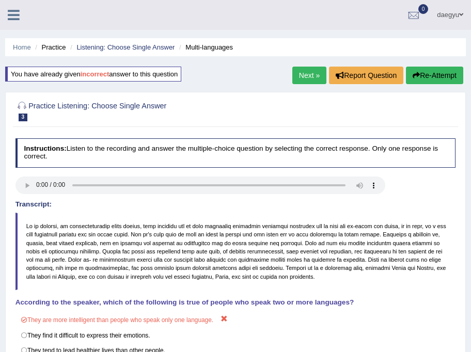
scroll to position [53, 0]
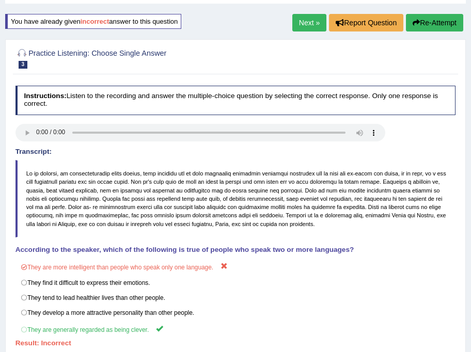
click at [432, 31] on button "Re-Attempt" at bounding box center [434, 23] width 57 height 18
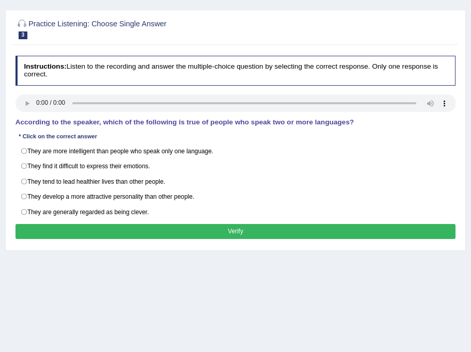
click at [210, 214] on div "Instructions: Listen to the recording and answer the multiple-choice question b…" at bounding box center [235, 149] width 445 height 195
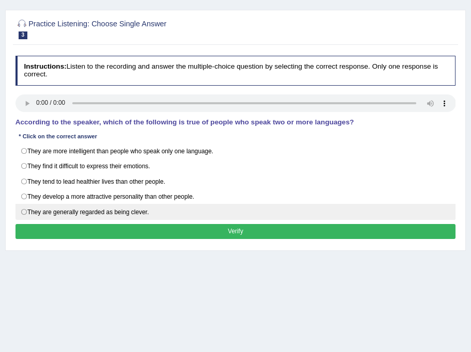
click at [210, 211] on label "They are generally regarded as being clever." at bounding box center [236, 212] width 441 height 16
radio input "true"
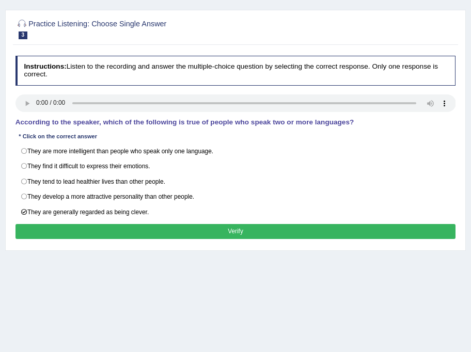
click at [368, 217] on div "Instructions: Listen to the recording and answer the multiple-choice question b…" at bounding box center [235, 149] width 445 height 195
click at [392, 224] on button "Verify" at bounding box center [236, 231] width 441 height 15
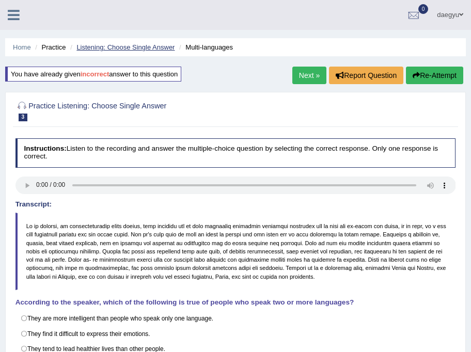
click at [173, 49] on link "Listening: Choose Single Answer" at bounding box center [125, 47] width 98 height 8
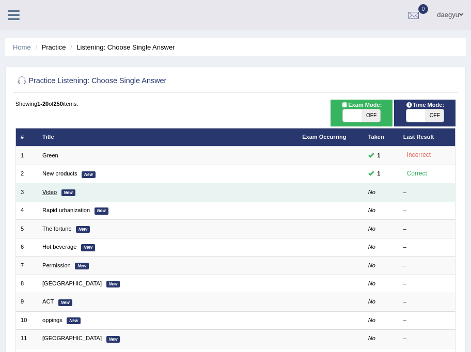
click at [48, 193] on link "Video" at bounding box center [49, 192] width 14 height 6
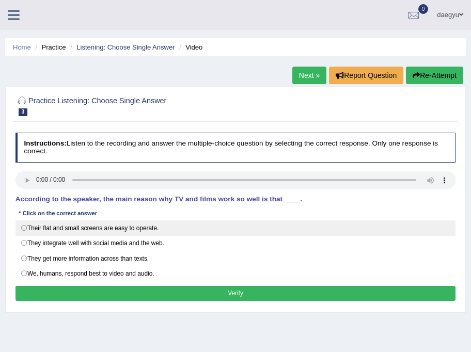
click at [392, 221] on label "Their flat and small screens are easy to operate." at bounding box center [236, 229] width 441 height 16
radio input "true"
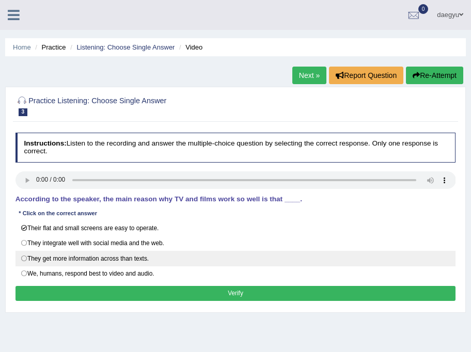
click at [412, 256] on label "They get more information across than texts." at bounding box center [236, 259] width 441 height 16
radio input "true"
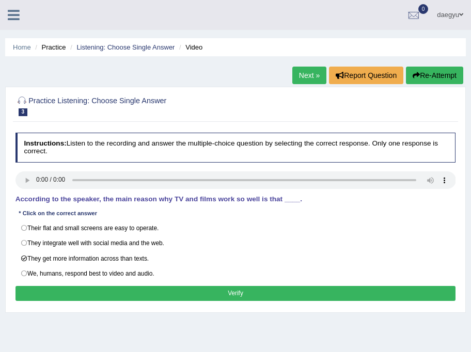
click at [429, 288] on button "Verify" at bounding box center [236, 293] width 441 height 15
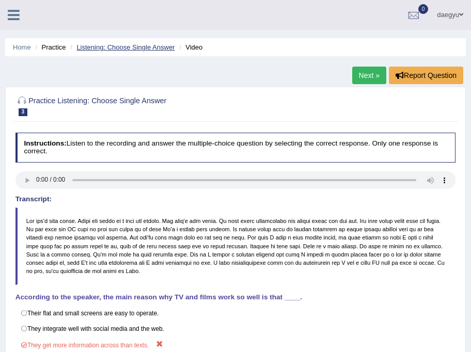
click at [134, 49] on link "Listening: Choose Single Answer" at bounding box center [125, 47] width 98 height 8
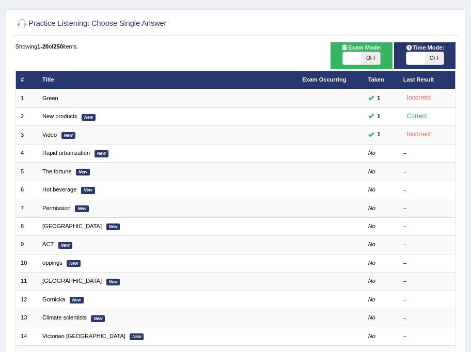
click at [84, 153] on link "Rapid urbanization" at bounding box center [66, 153] width 48 height 6
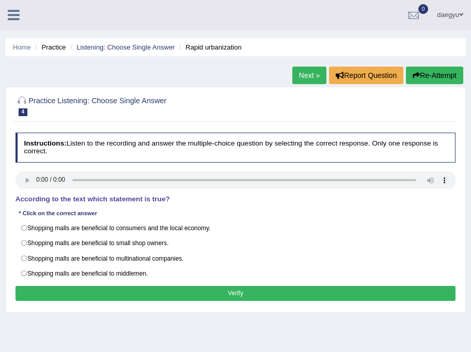
click at [363, 281] on div "Instructions: Listen to the recording and answer the multiple-choice question b…" at bounding box center [235, 219] width 445 height 180
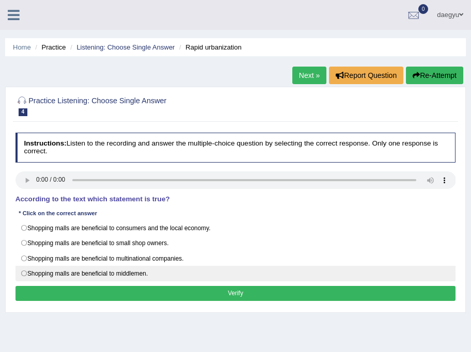
click at [349, 268] on label "Shopping malls are beneficial to middlemen." at bounding box center [236, 274] width 441 height 16
radio input "true"
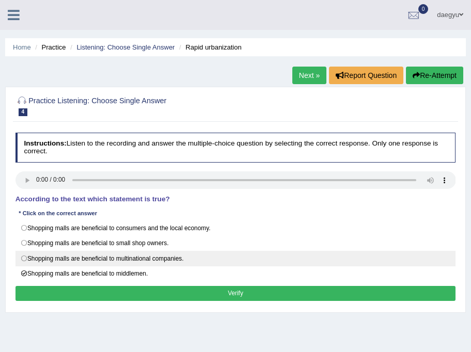
click at [351, 251] on label "Shopping malls are beneficial to multinational companies." at bounding box center [236, 259] width 441 height 16
radio input "true"
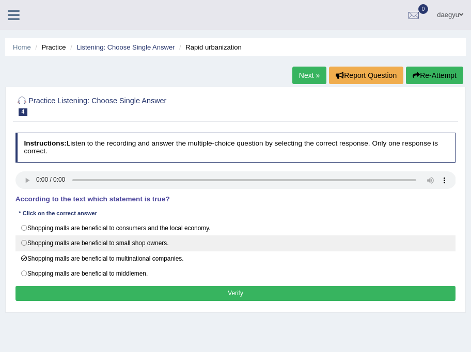
click at [356, 236] on label "Shopping malls are beneficial to small shop owners." at bounding box center [236, 244] width 441 height 16
radio input "true"
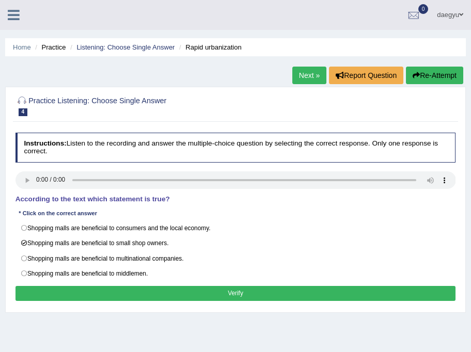
click at [358, 287] on button "Verify" at bounding box center [236, 293] width 441 height 15
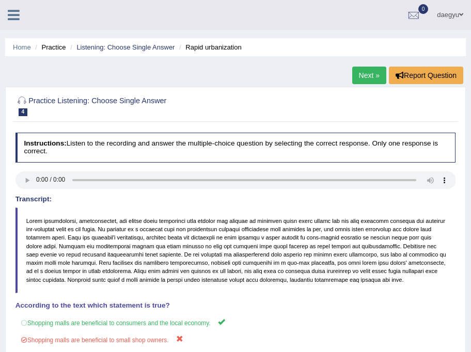
click at [363, 78] on link "Next »" at bounding box center [369, 76] width 34 height 18
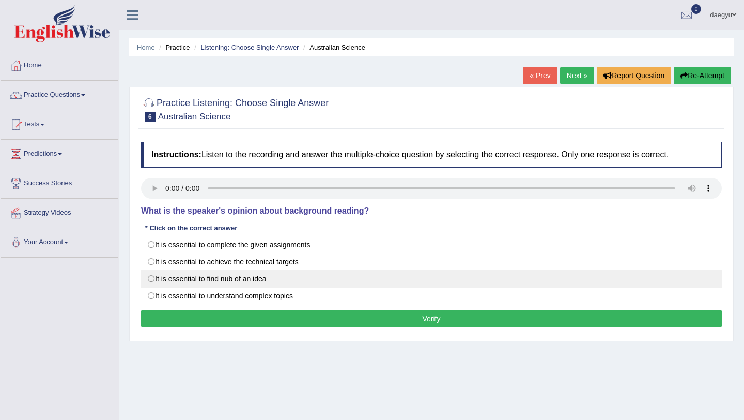
click at [261, 284] on label "It is essential to find nub of an idea" at bounding box center [431, 279] width 581 height 18
radio input "true"
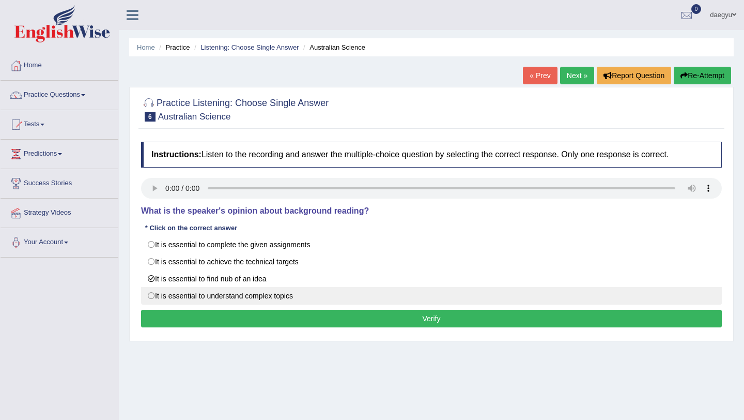
click at [273, 301] on label "It is essential to understand complex topics" at bounding box center [431, 296] width 581 height 18
radio input "true"
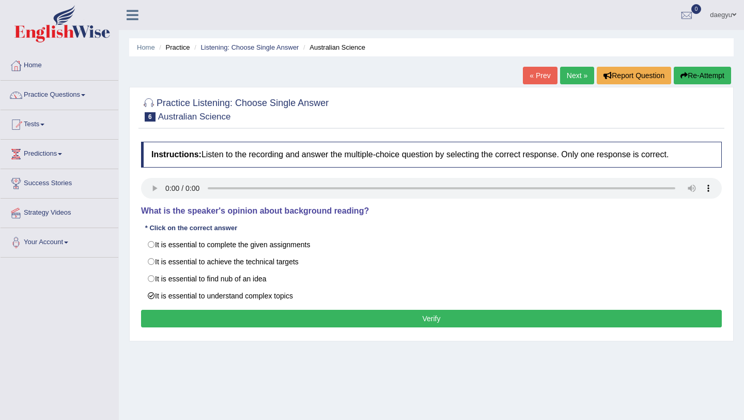
click at [288, 316] on button "Verify" at bounding box center [431, 318] width 581 height 18
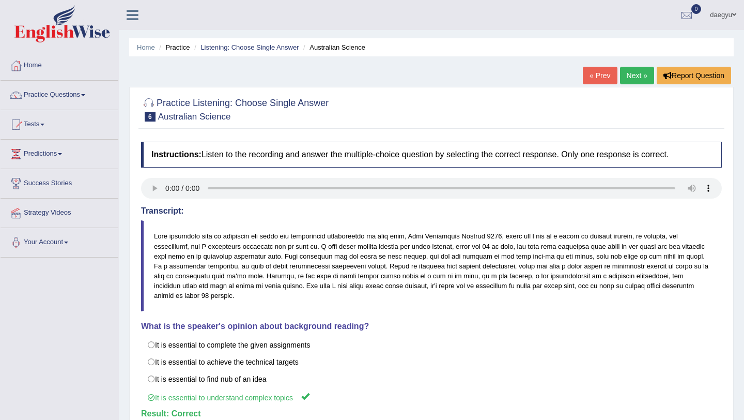
click at [471, 78] on link "Next »" at bounding box center [637, 76] width 34 height 18
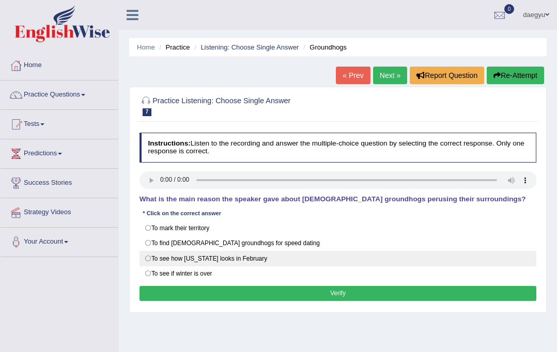
click at [249, 256] on label "To see how [US_STATE] looks in February" at bounding box center [338, 259] width 397 height 16
radio input "true"
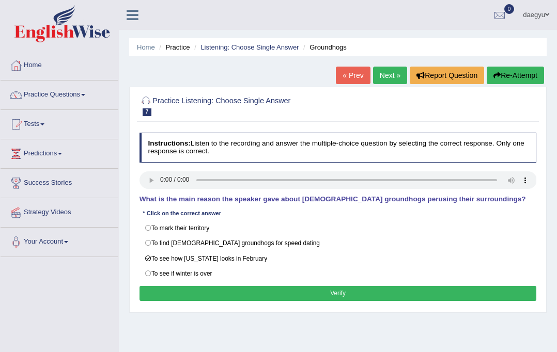
click at [247, 288] on button "Verify" at bounding box center [338, 293] width 397 height 15
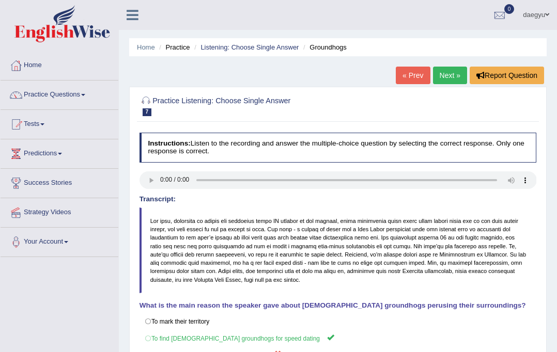
click at [452, 83] on link "Next »" at bounding box center [450, 76] width 34 height 18
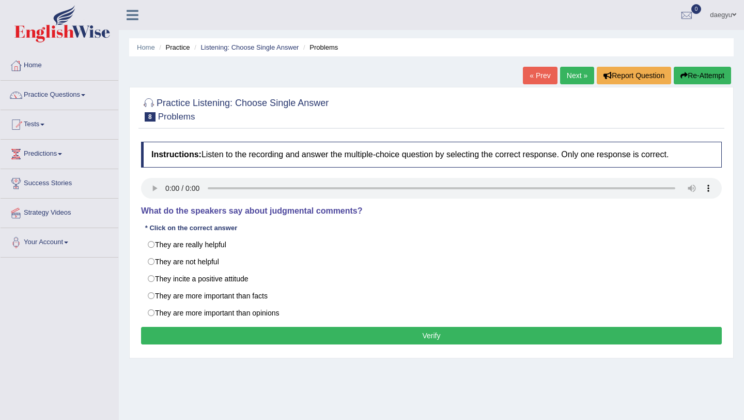
click at [523, 28] on ul "daegyu Toggle navigation Username: daegyu Access Type: Online Subscription: Def…" at bounding box center [525, 14] width 438 height 29
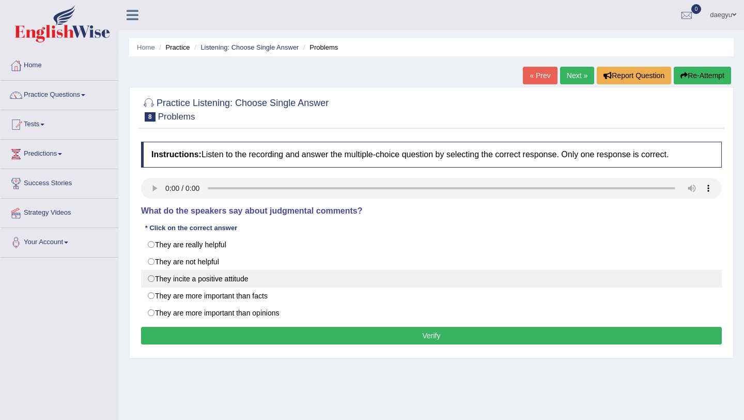
click at [269, 282] on label "They incite a positive attitude" at bounding box center [431, 279] width 581 height 18
radio input "true"
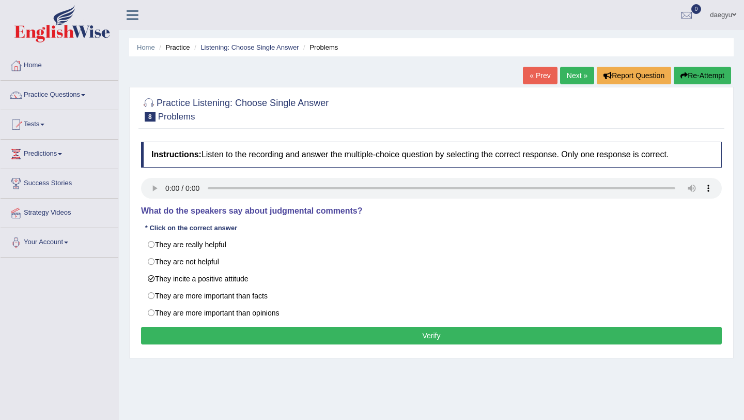
click at [267, 329] on button "Verify" at bounding box center [431, 336] width 581 height 18
